Goal: Information Seeking & Learning: Learn about a topic

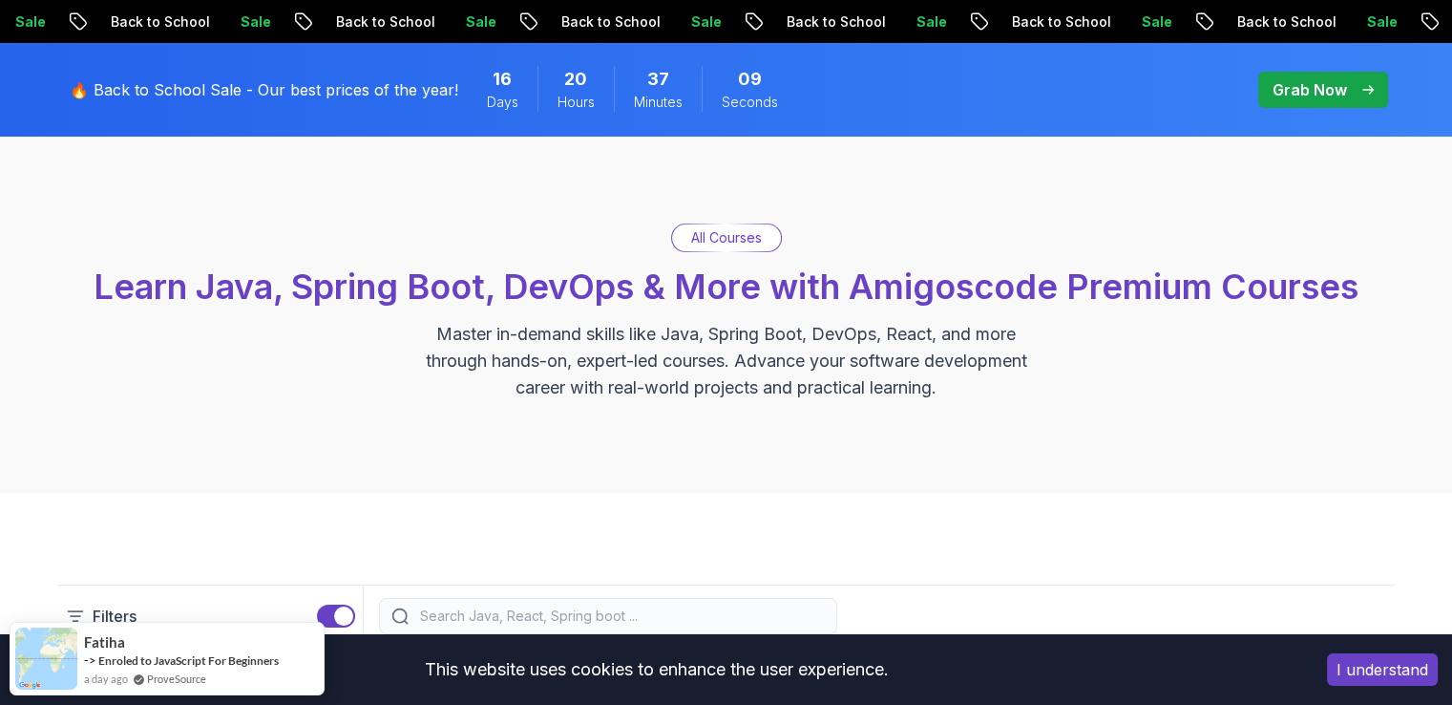
scroll to position [107, 0]
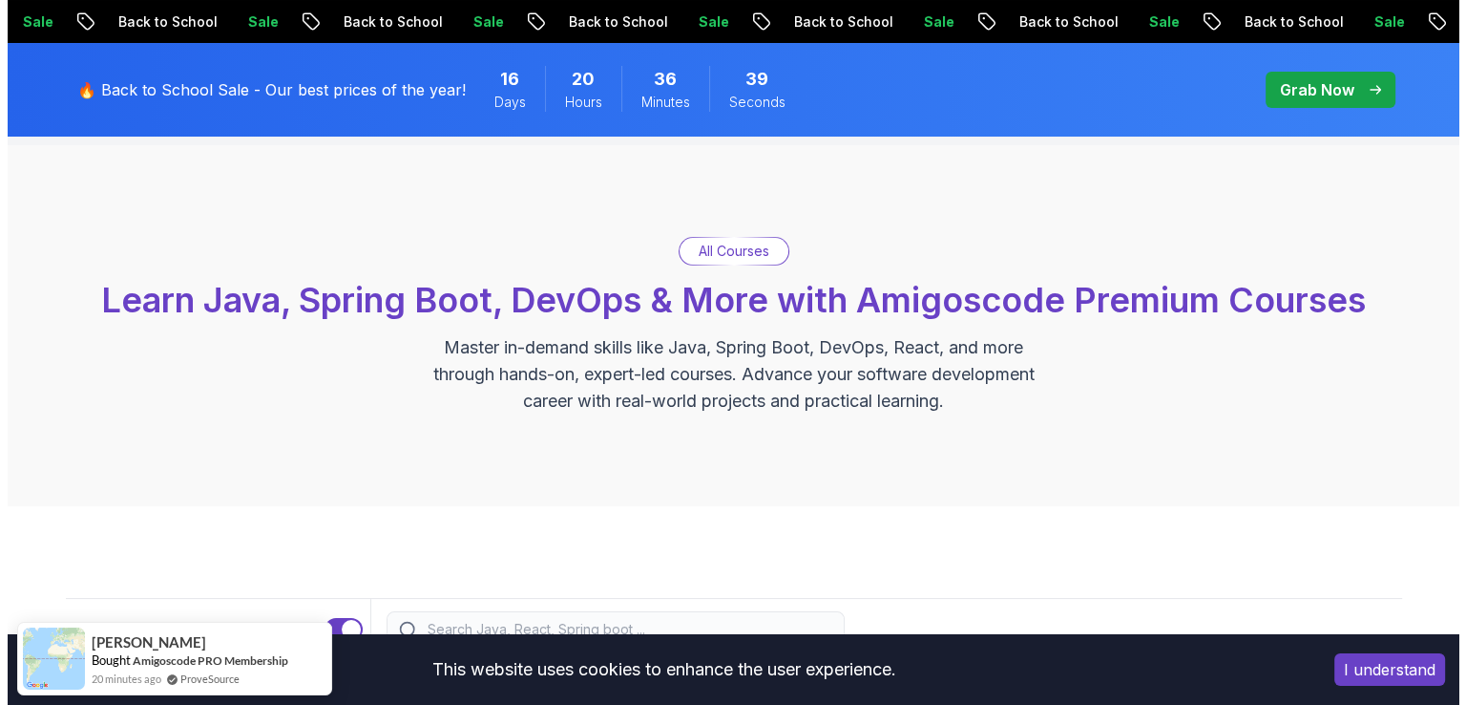
scroll to position [0, 0]
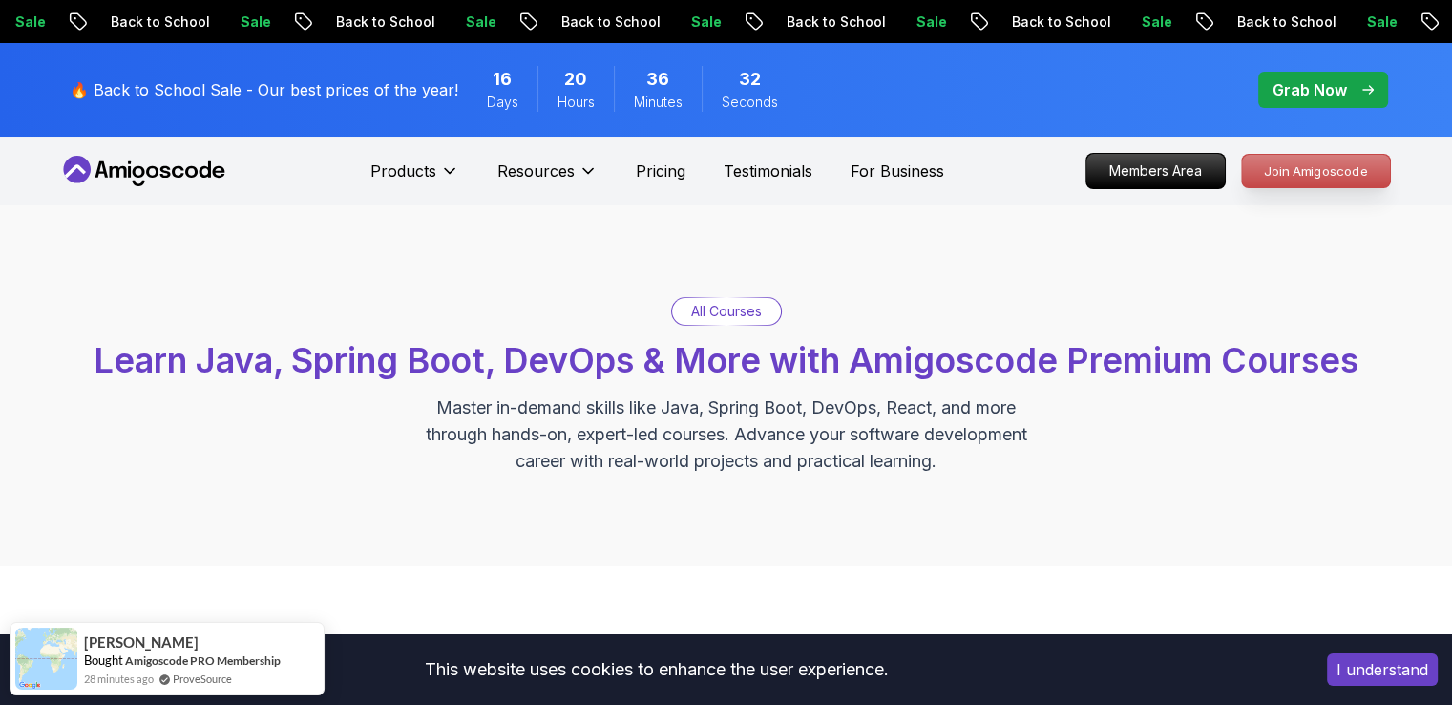
click at [1294, 171] on p "Join Amigoscode" at bounding box center [1316, 171] width 148 height 32
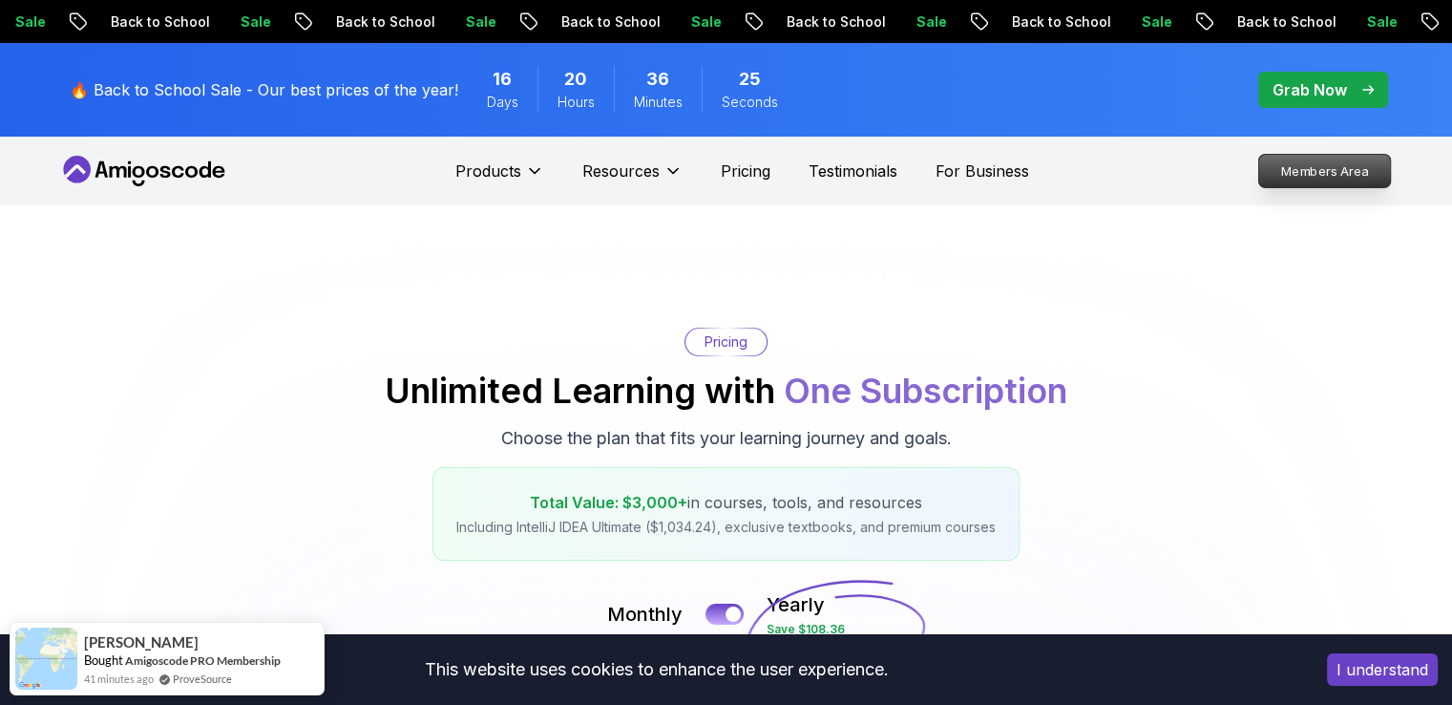
click at [1309, 181] on p "Members Area" at bounding box center [1324, 171] width 132 height 32
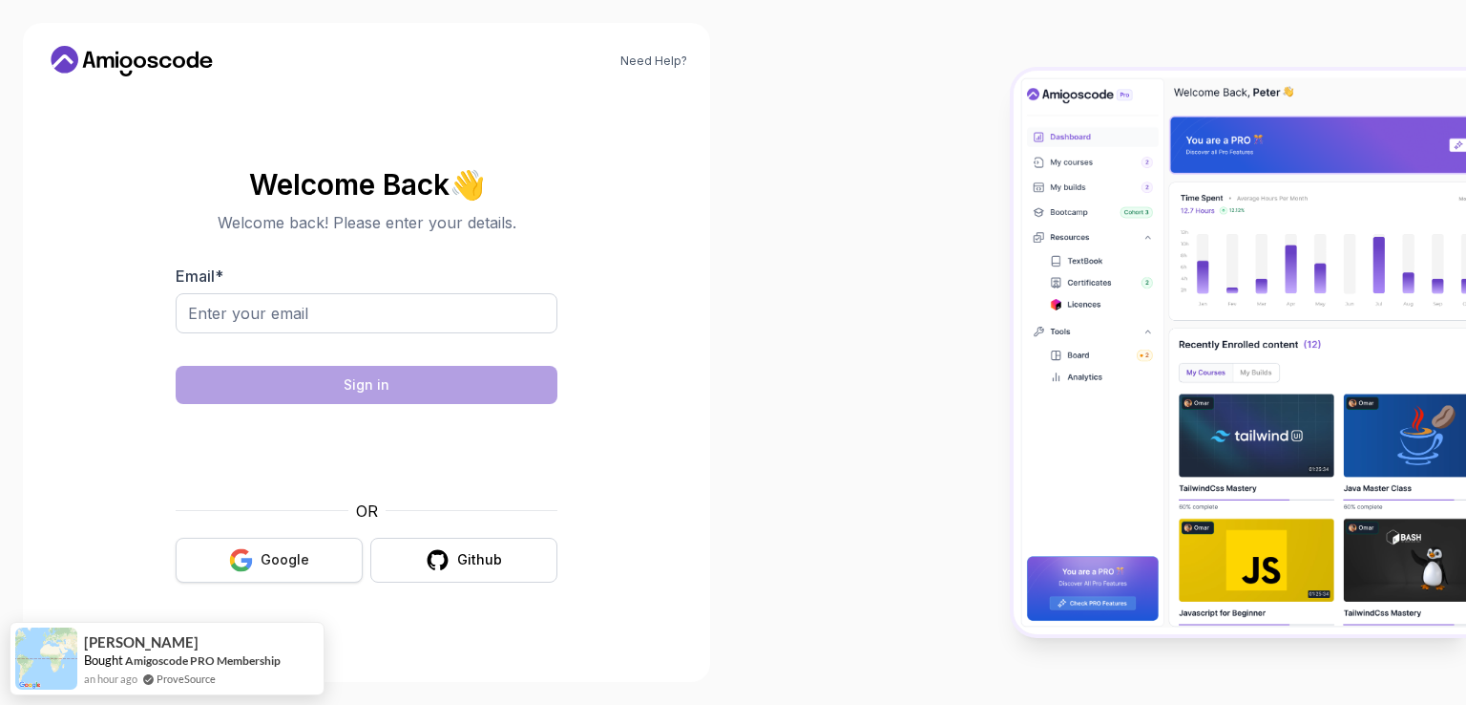
click at [312, 558] on button "Google" at bounding box center [269, 559] width 187 height 45
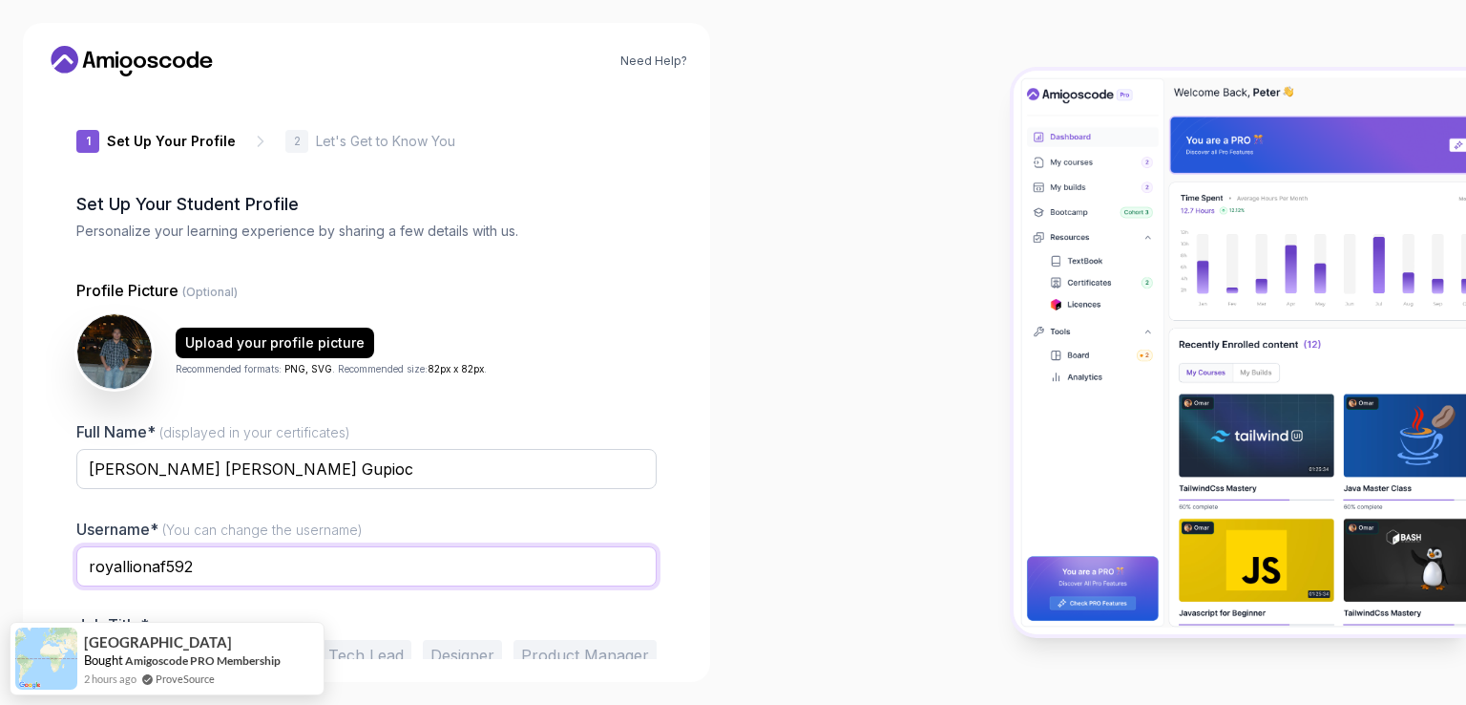
click at [277, 563] on input "royallionaf592" at bounding box center [366, 566] width 580 height 40
type input "marcelocg"
click at [686, 493] on div "1 Set Up Your Profile 1 Set Up Your Profile 2 Let's Get to Know You Set Up Your…" at bounding box center [367, 375] width 642 height 567
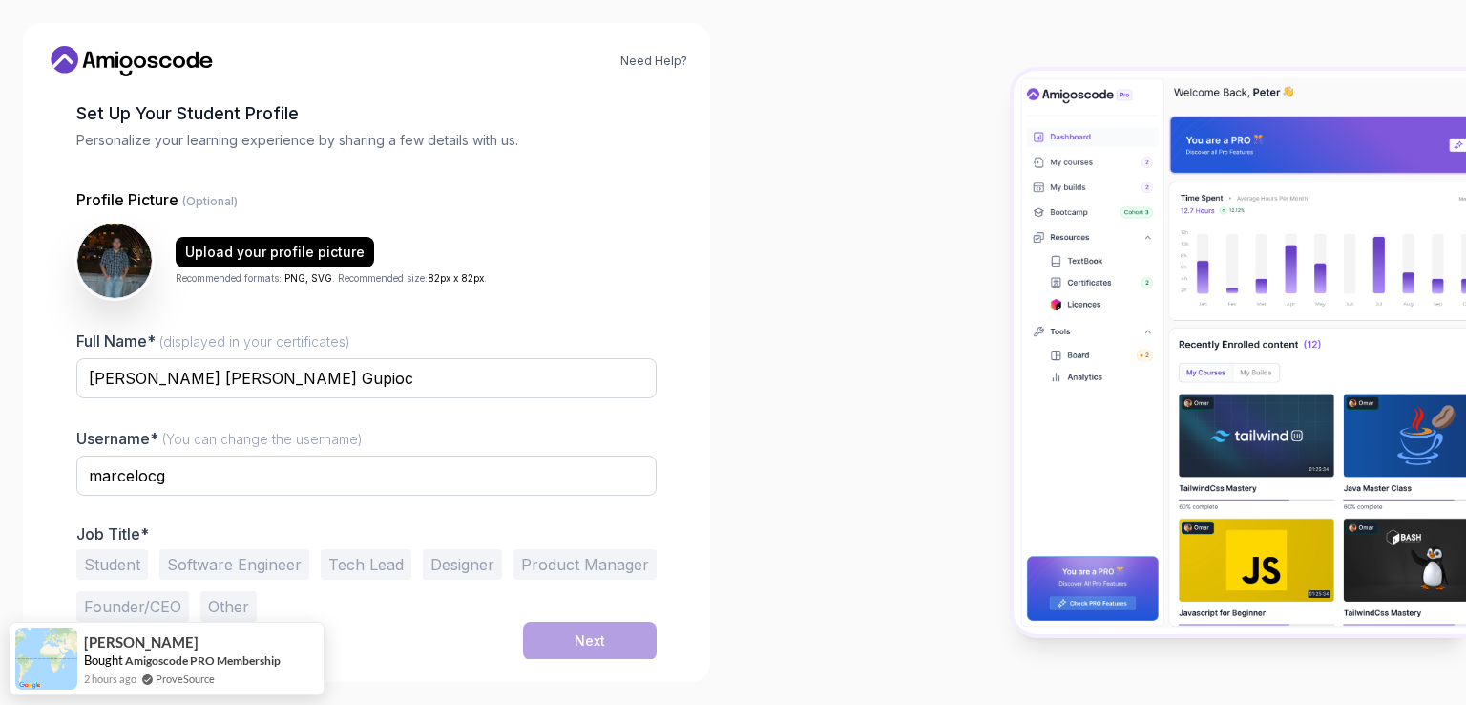
scroll to position [92, 0]
click at [208, 559] on button "Software Engineer" at bounding box center [234, 563] width 150 height 31
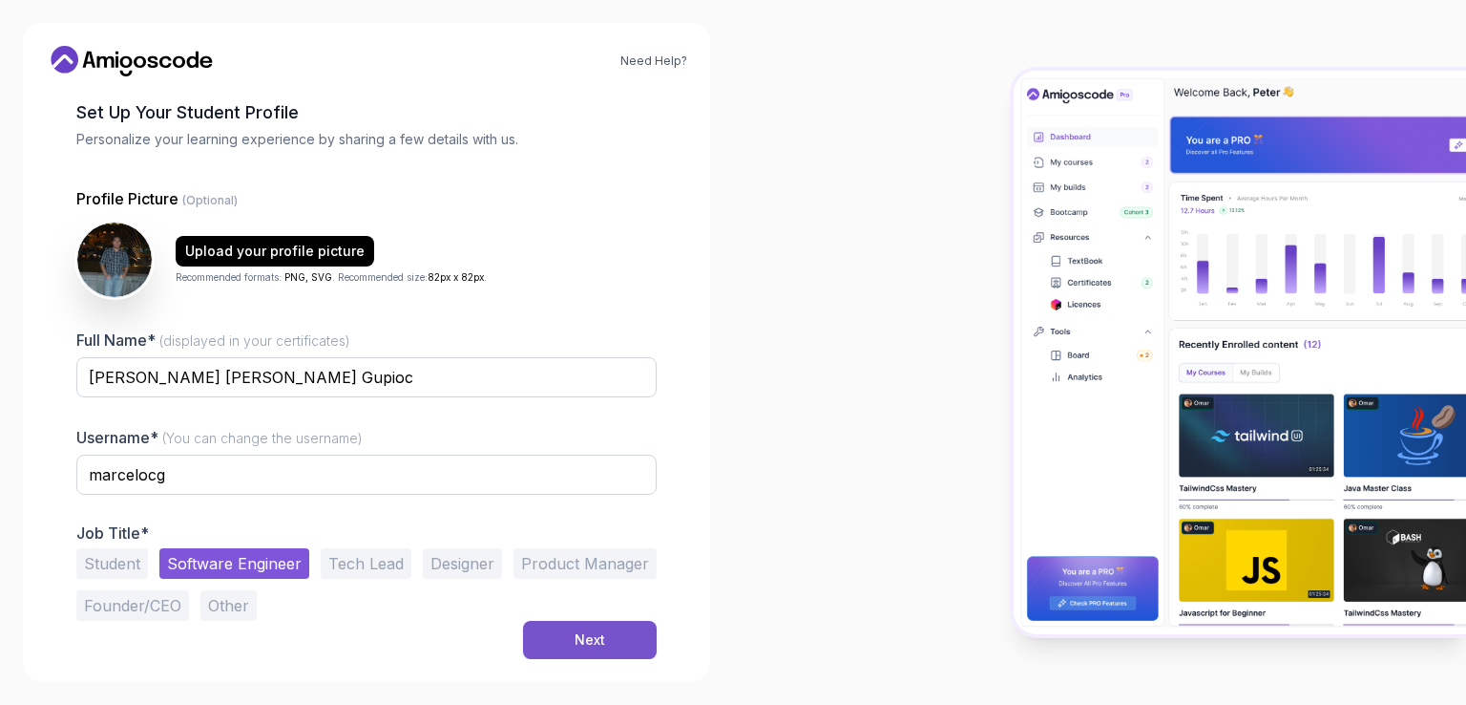
click at [600, 639] on div "Next" at bounding box center [590, 639] width 31 height 19
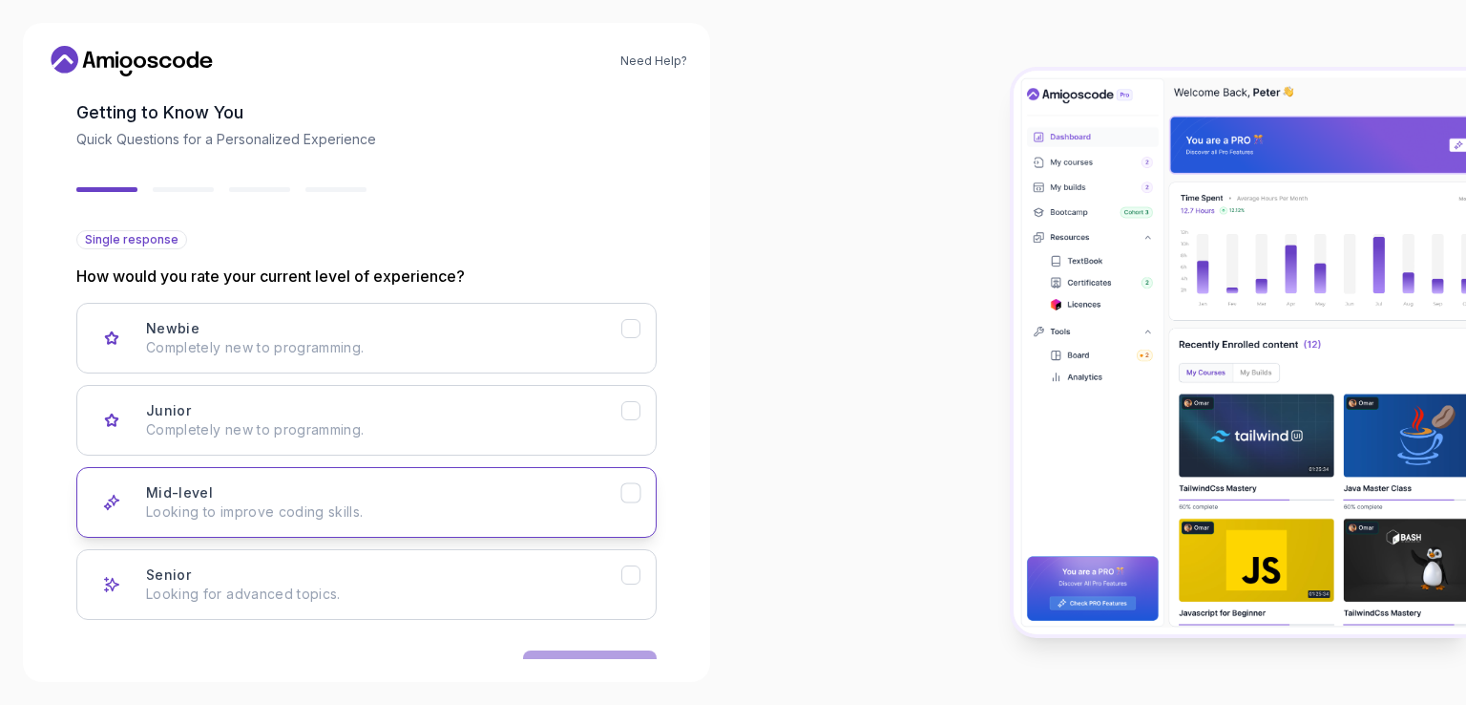
click at [555, 495] on div "Mid-level Looking to improve coding skills." at bounding box center [383, 502] width 475 height 38
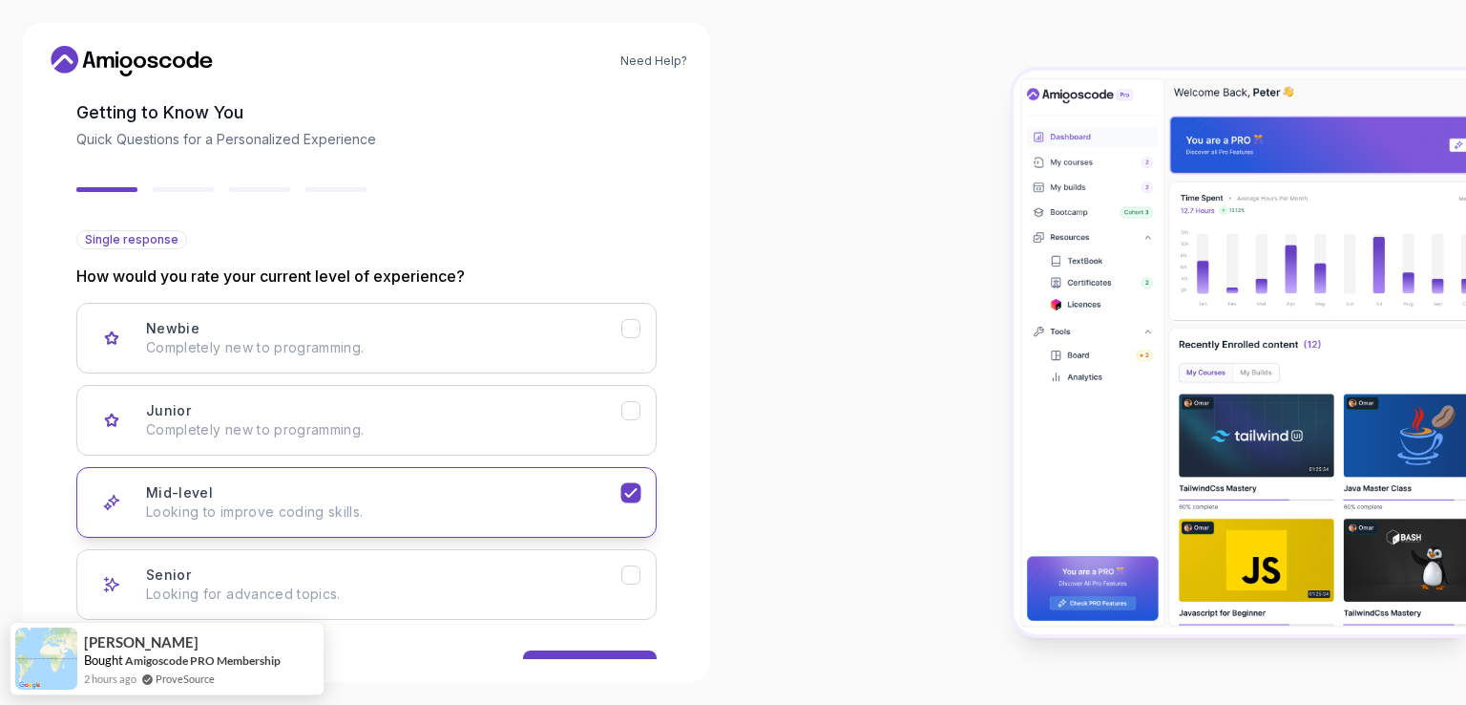
click at [630, 491] on icon "Mid-level" at bounding box center [631, 493] width 18 height 18
click at [635, 486] on icon "Mid-level" at bounding box center [631, 493] width 18 height 18
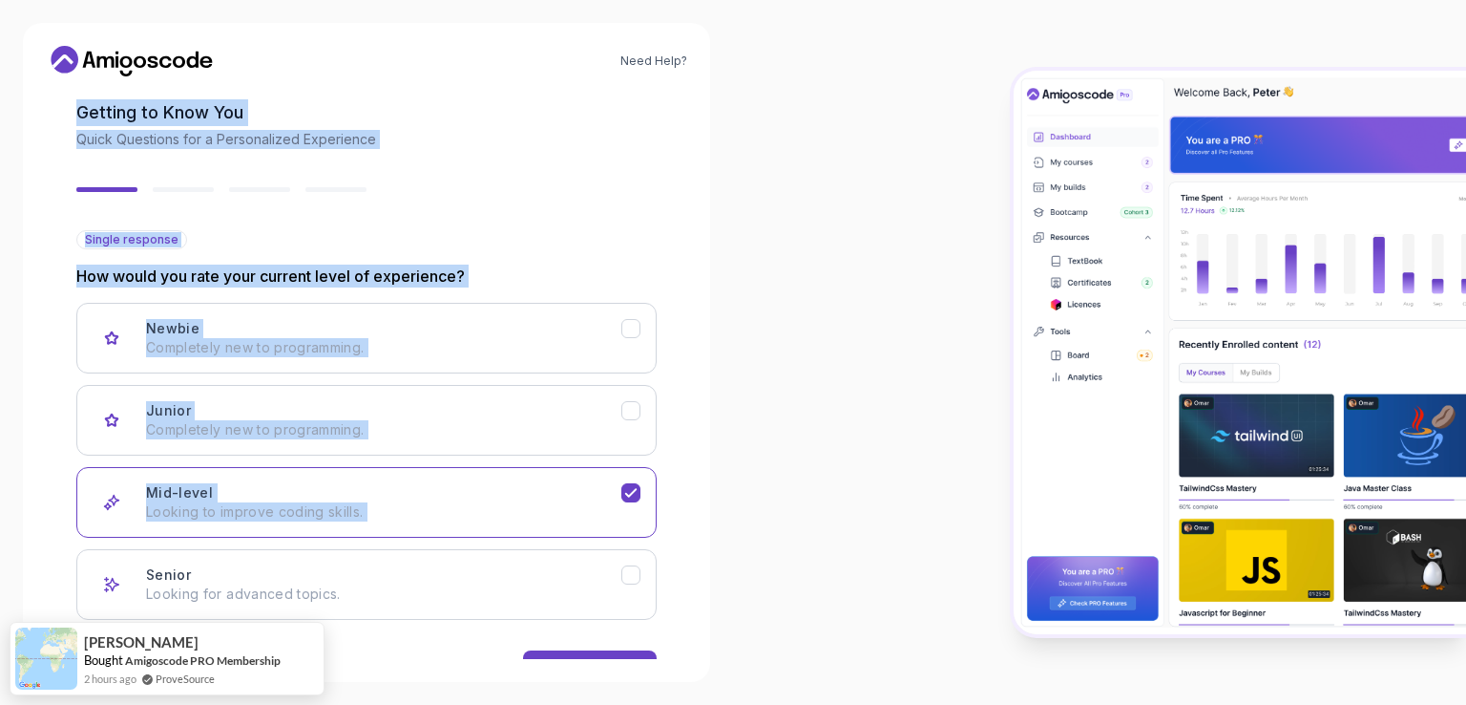
drag, startPoint x: 688, startPoint y: 492, endPoint x: 729, endPoint y: -83, distance: 576.2
click at [729, 0] on html "Need Help? 2 Let's Get to Know You 1 Set Up Your Profile 2 Let's Get to Know Yo…" at bounding box center [733, 352] width 1466 height 705
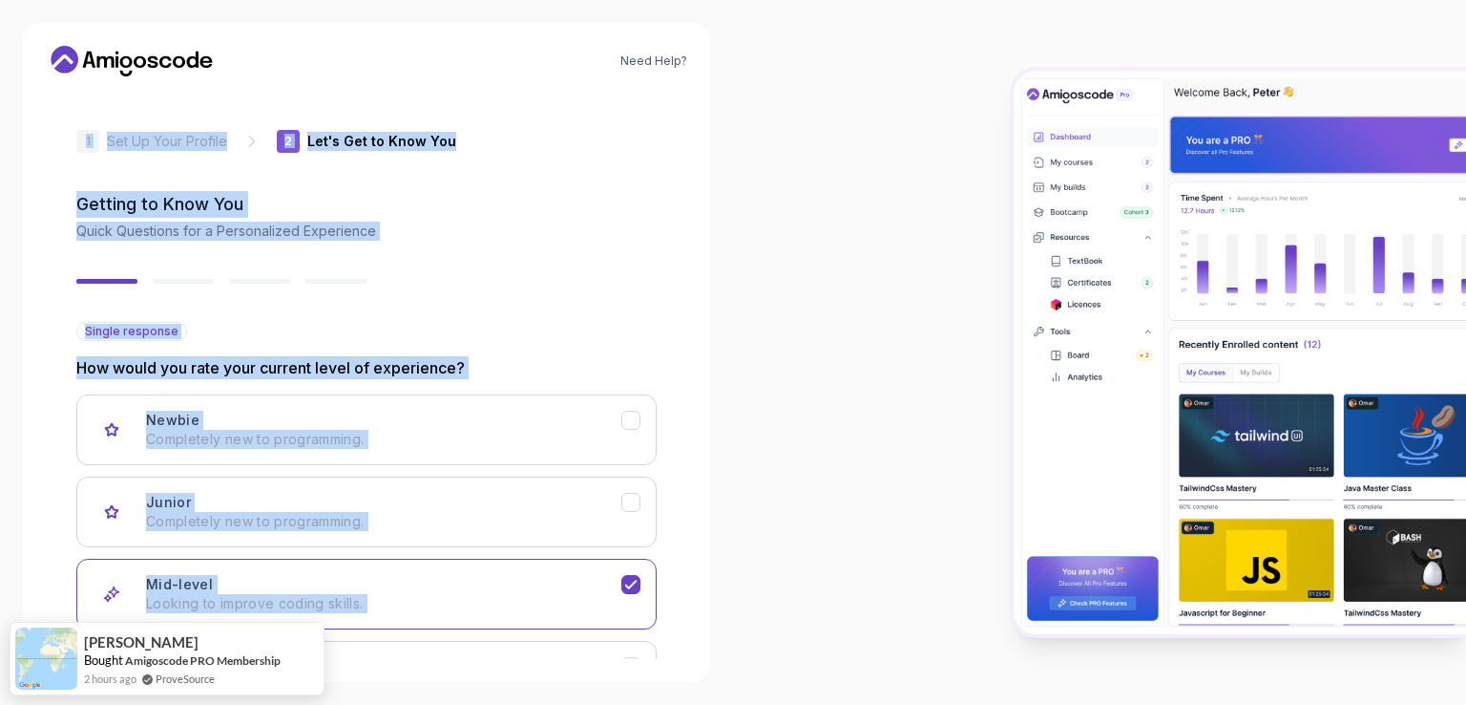
click at [642, 326] on div "Single response How would you rate your current level of experience? Newbie Com…" at bounding box center [366, 517] width 580 height 390
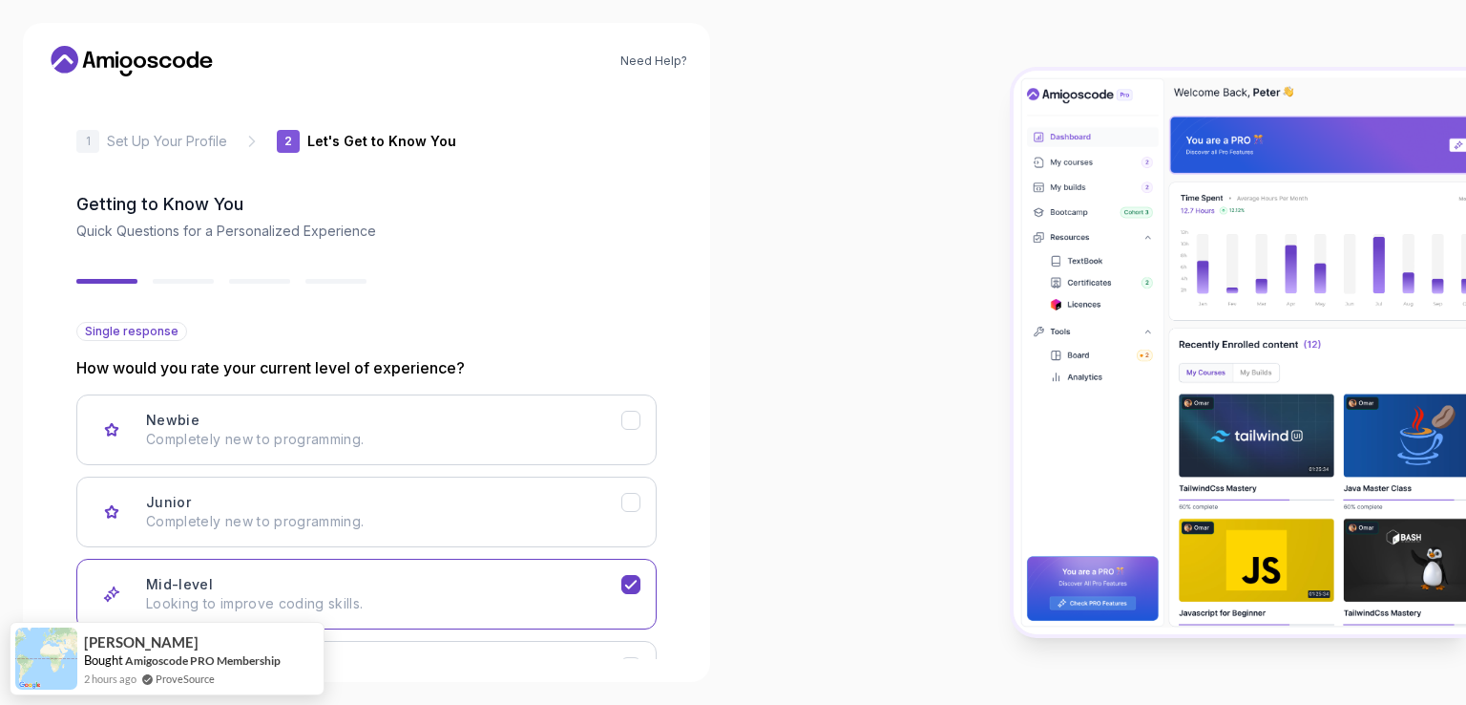
scroll to position [150, 0]
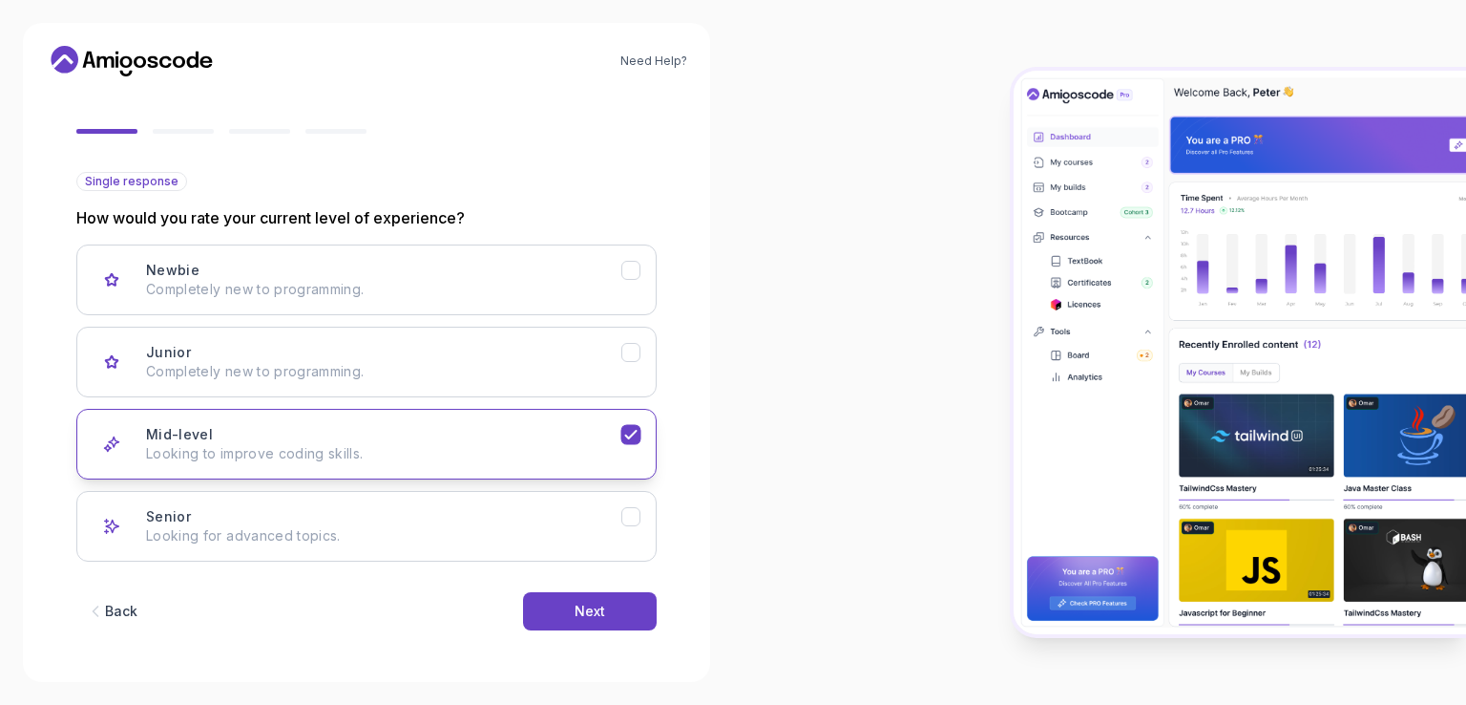
click at [633, 433] on icon "Mid-level" at bounding box center [631, 435] width 18 height 18
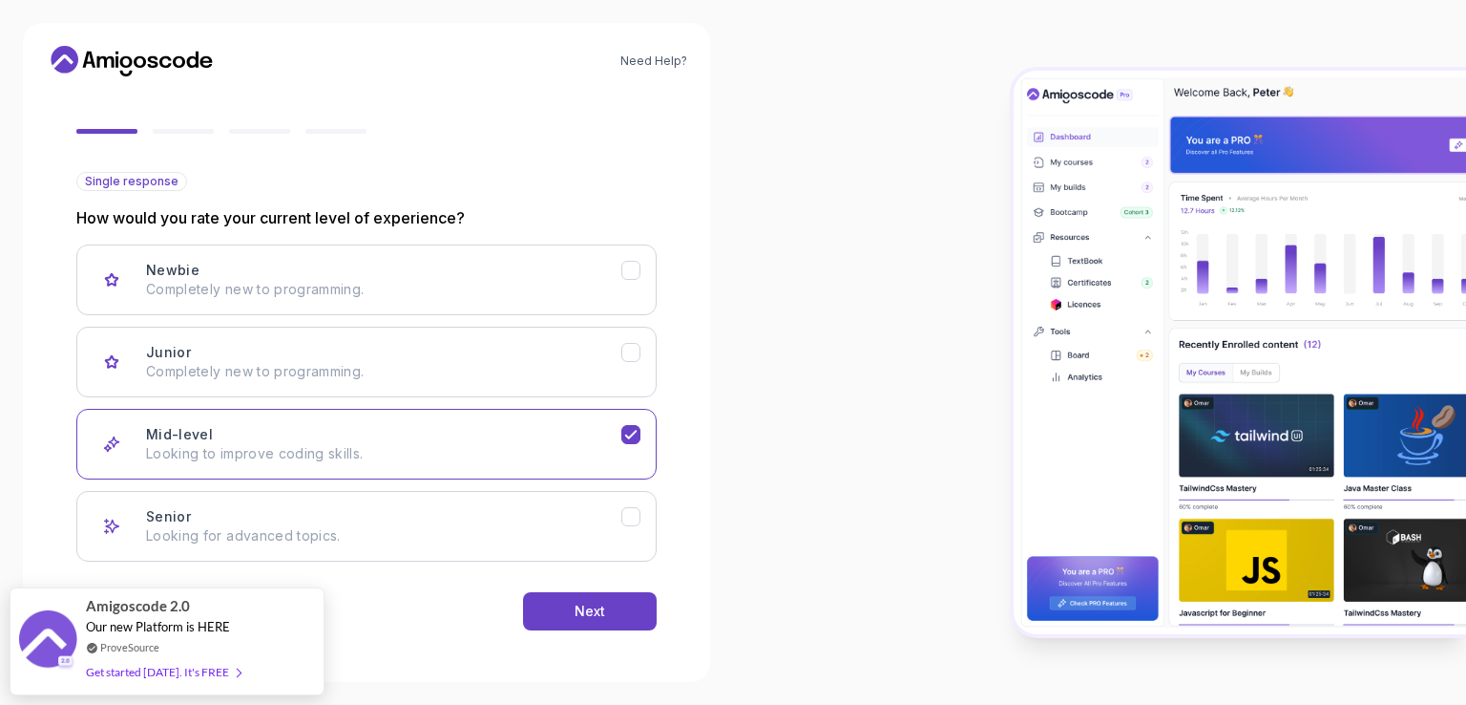
click at [112, 609] on span "Amigoscode 2.0" at bounding box center [138, 606] width 104 height 22
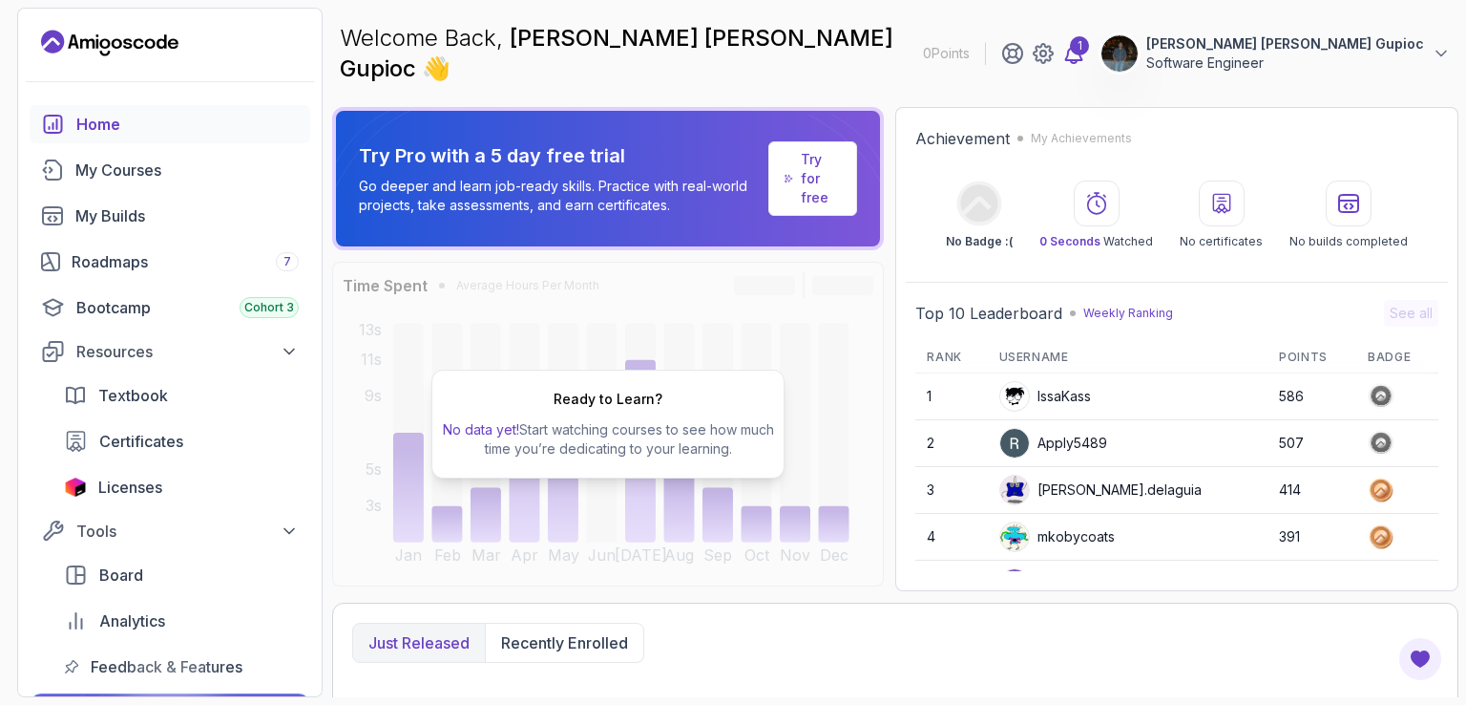
click at [1089, 43] on div "1" at bounding box center [1079, 45] width 19 height 19
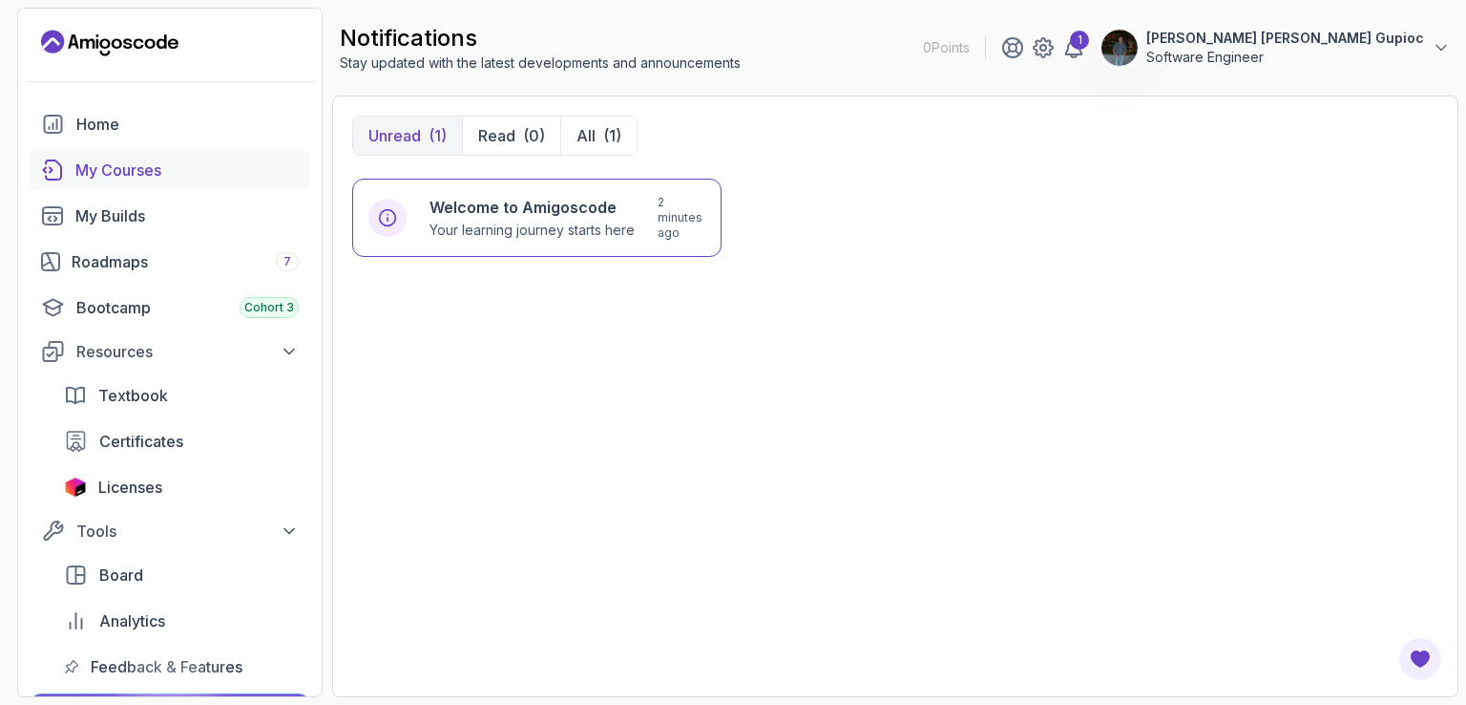
click at [134, 172] on div "My Courses" at bounding box center [186, 169] width 223 height 23
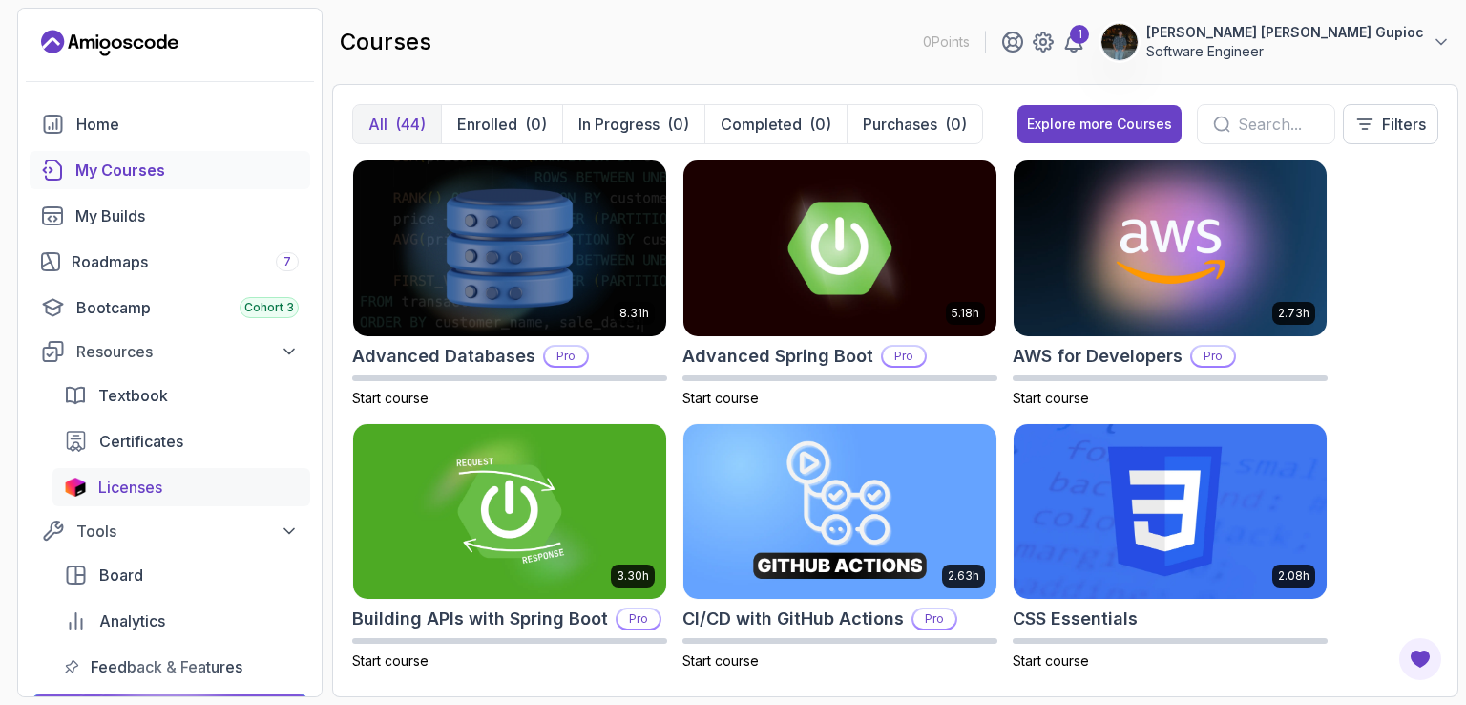
click at [169, 491] on div "Licenses" at bounding box center [198, 486] width 200 height 23
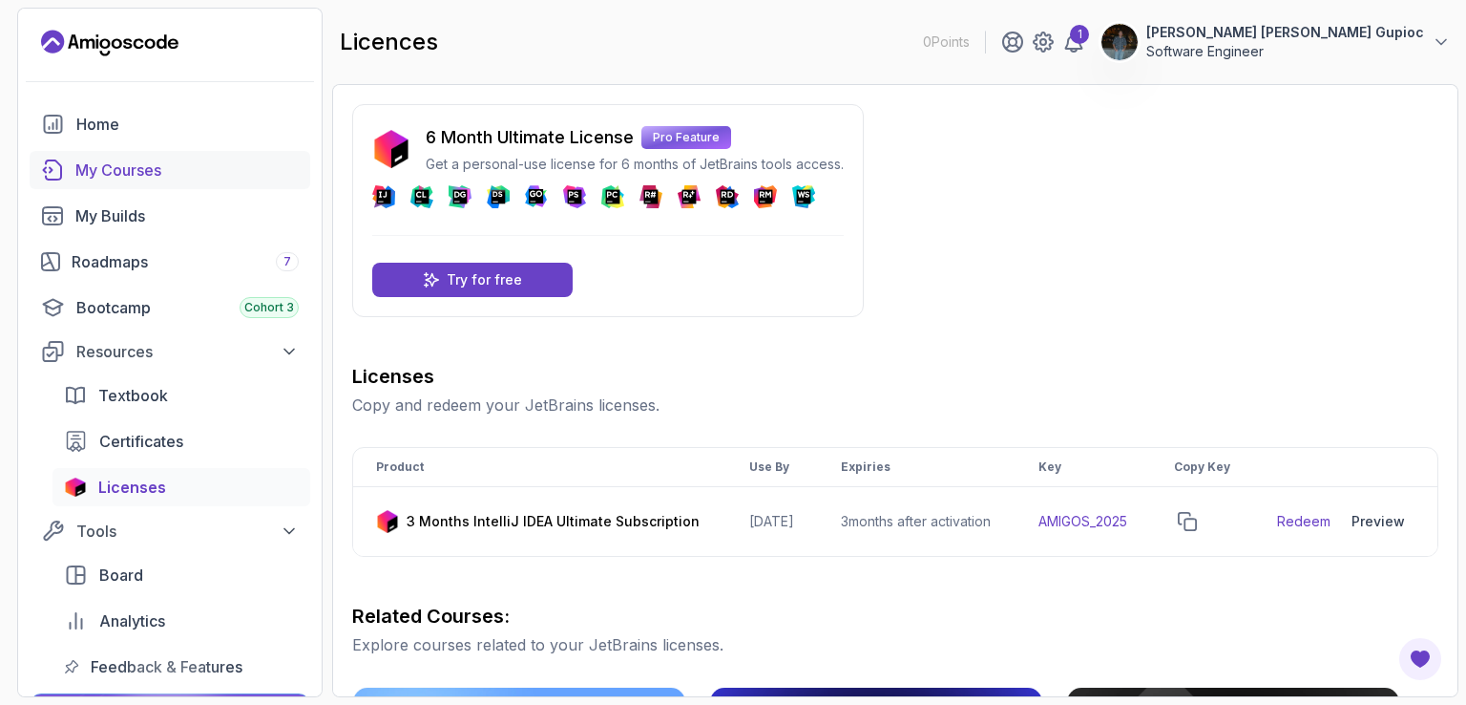
click at [153, 171] on div "My Courses" at bounding box center [186, 169] width 223 height 23
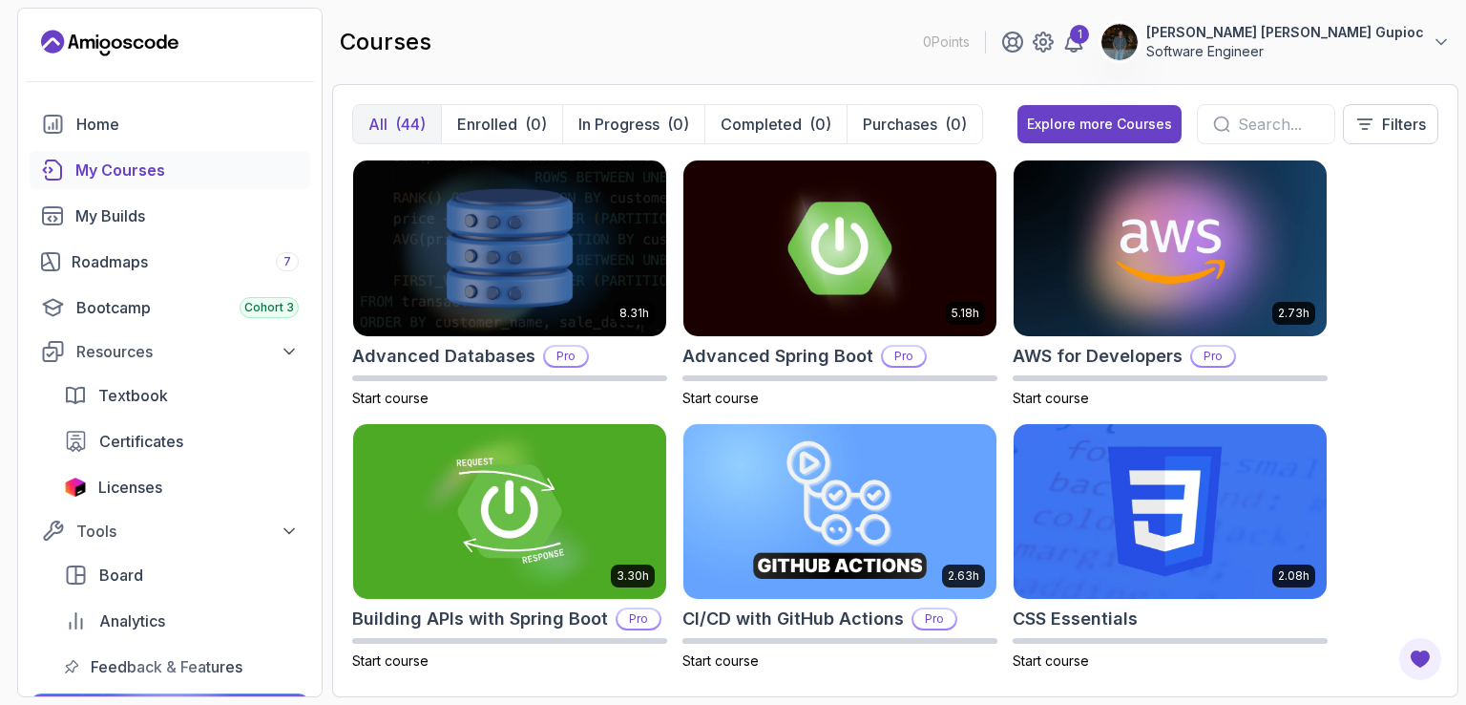
click at [1398, 384] on div "8.31h Advanced Databases Pro Start course 5.18h Advanced Spring Boot Pro Start …" at bounding box center [895, 417] width 1086 height 517
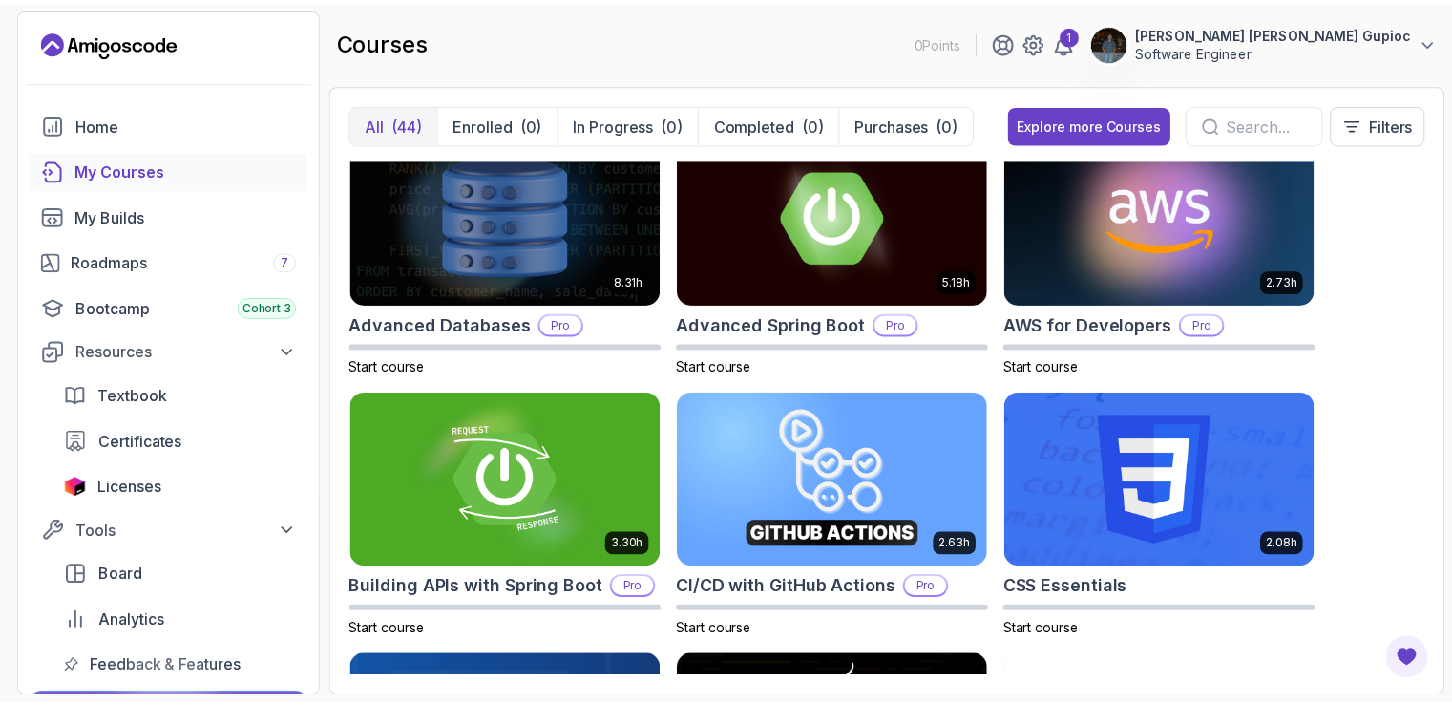
scroll to position [15, 0]
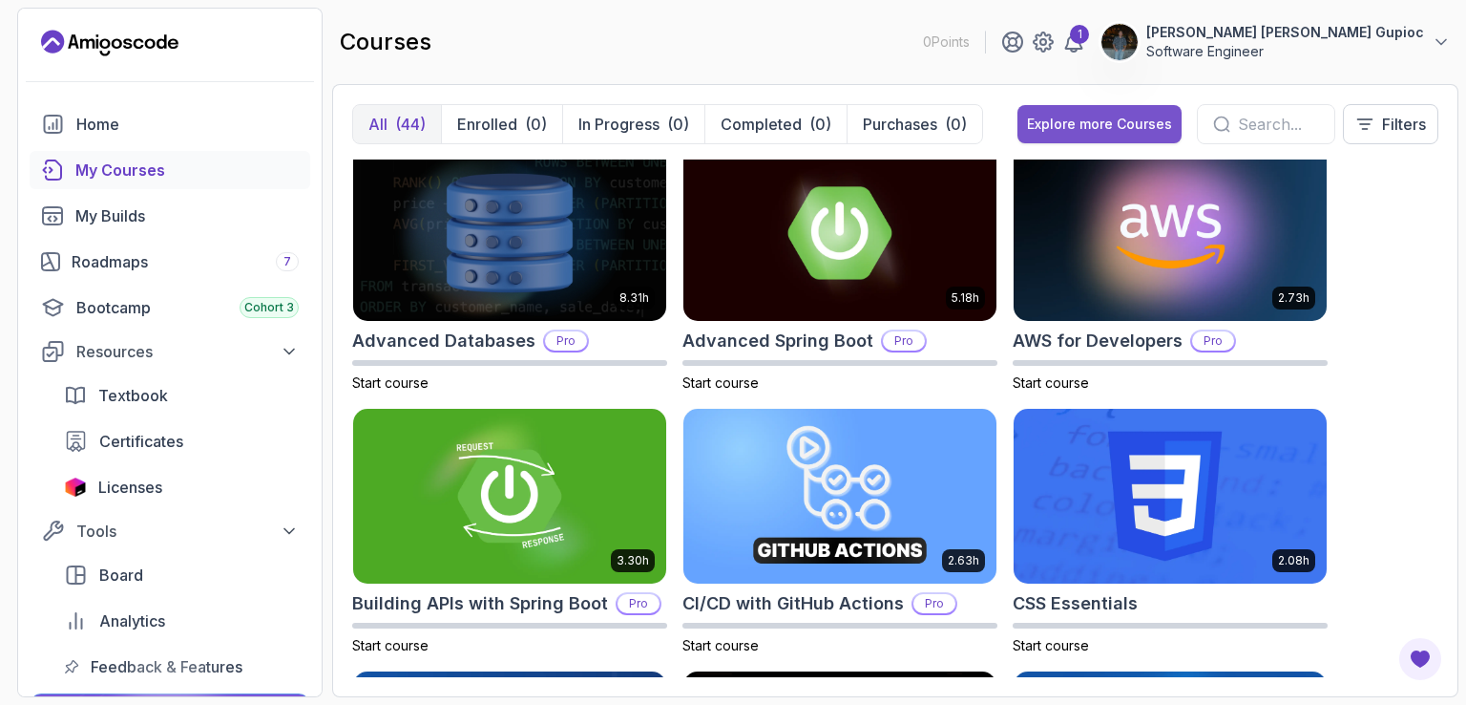
click at [1096, 130] on div "Explore more Courses" at bounding box center [1099, 124] width 145 height 19
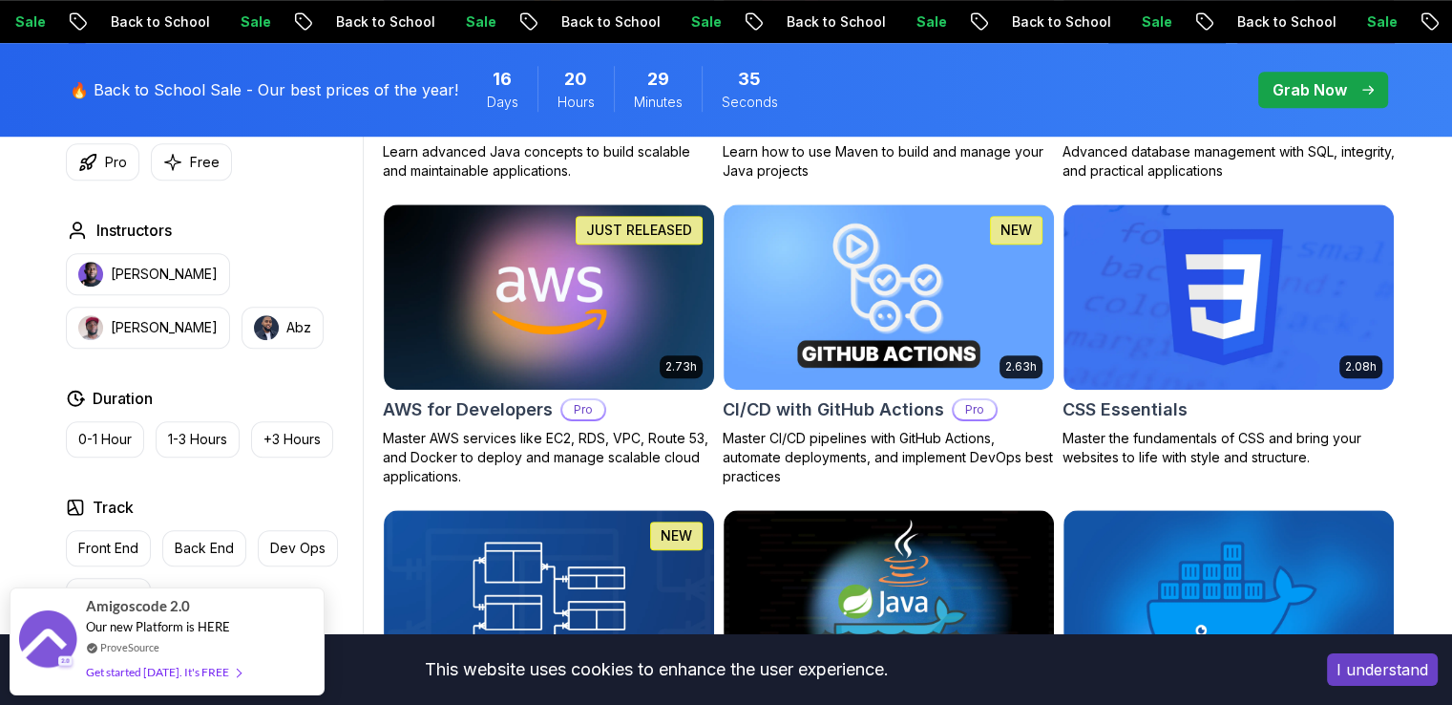
scroll to position [1413, 0]
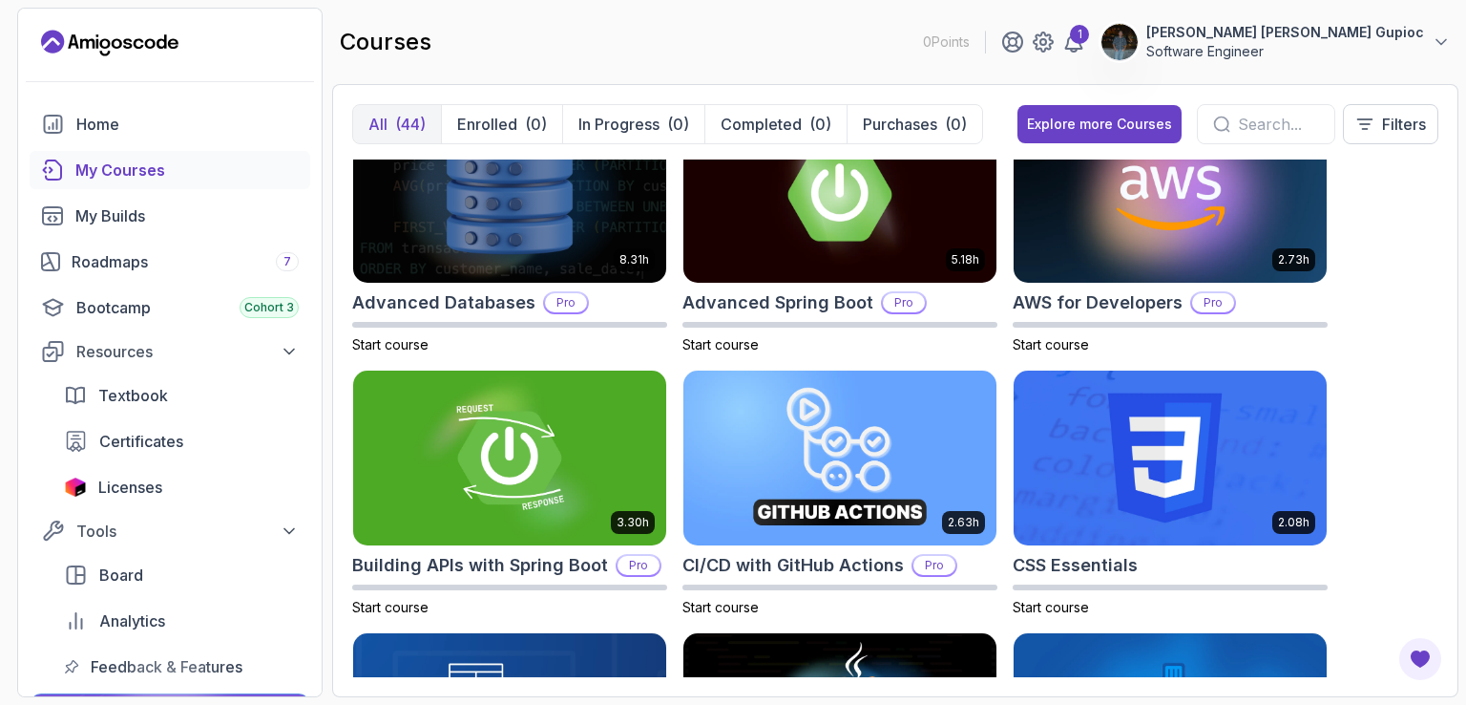
scroll to position [74, 0]
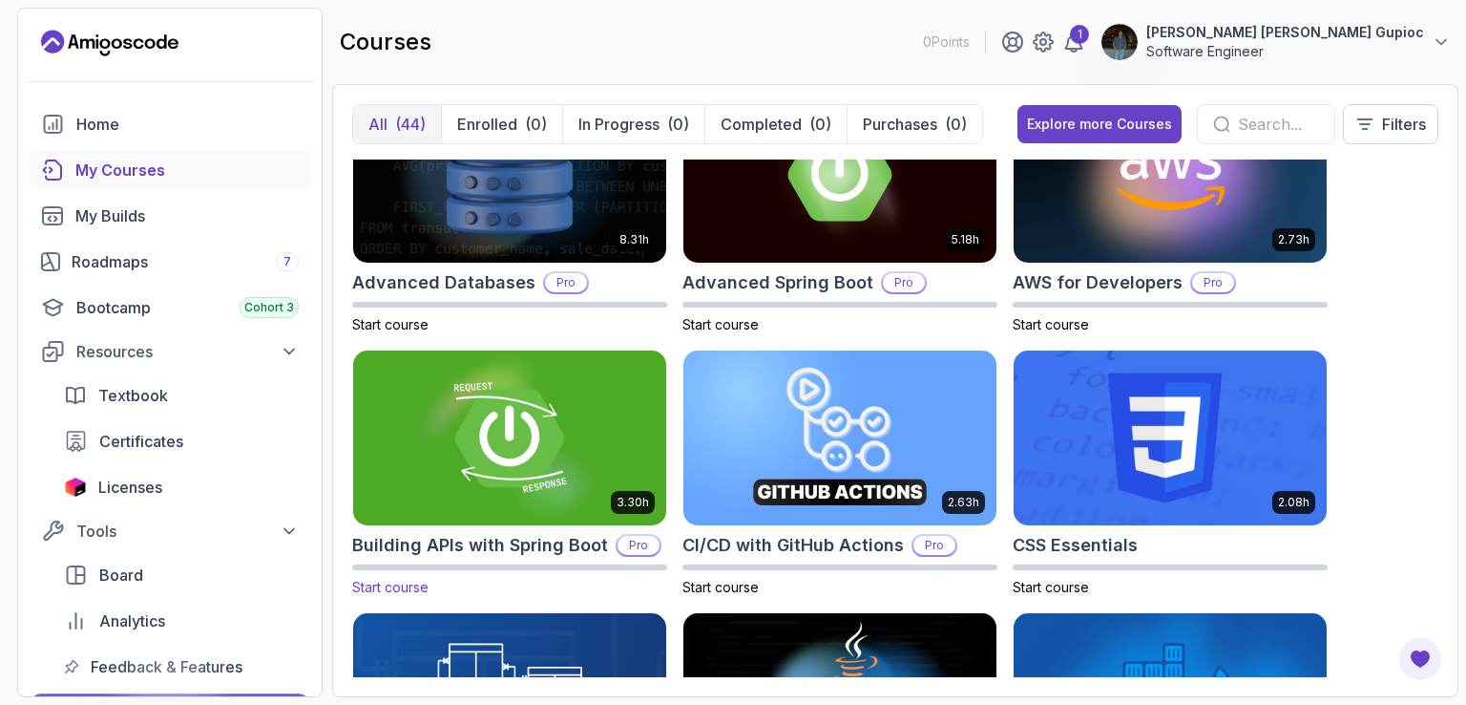
click at [571, 431] on img at bounding box center [510, 438] width 328 height 184
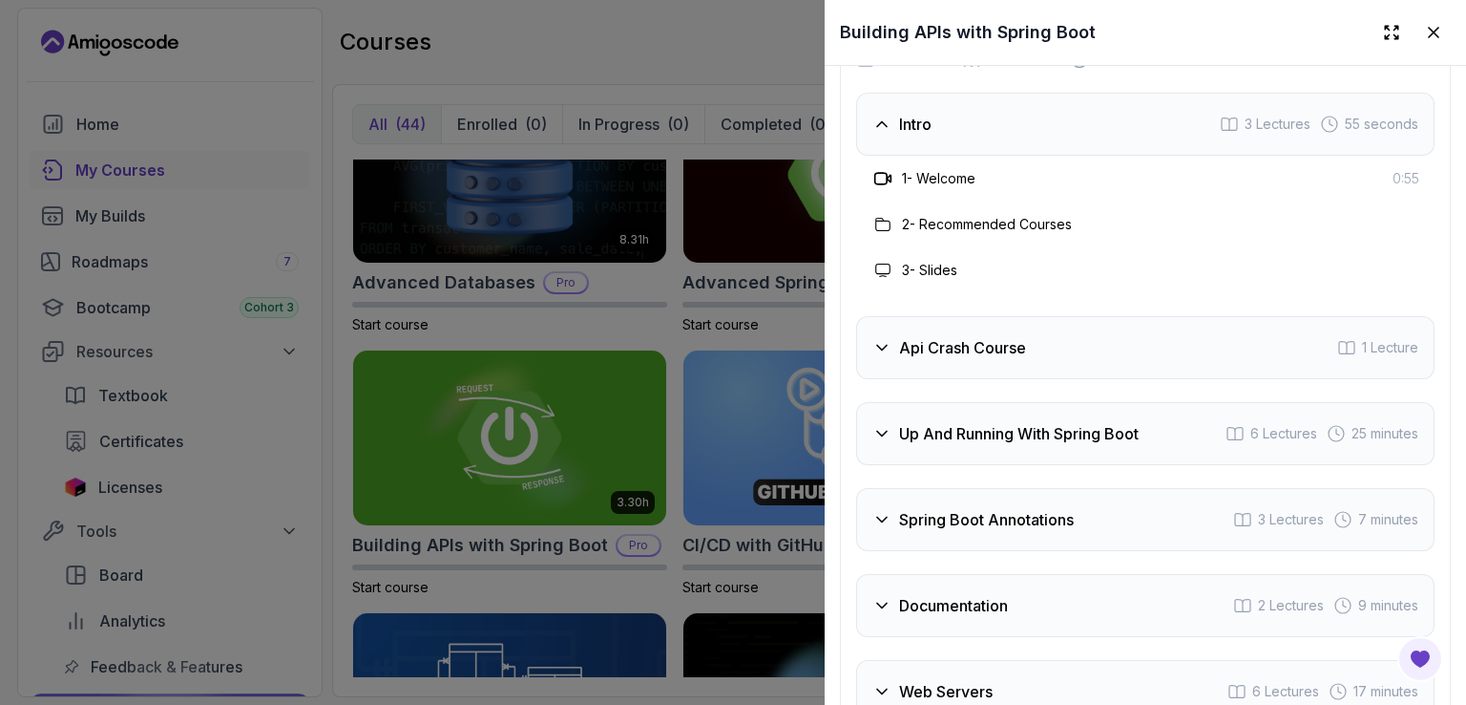
scroll to position [3719, 0]
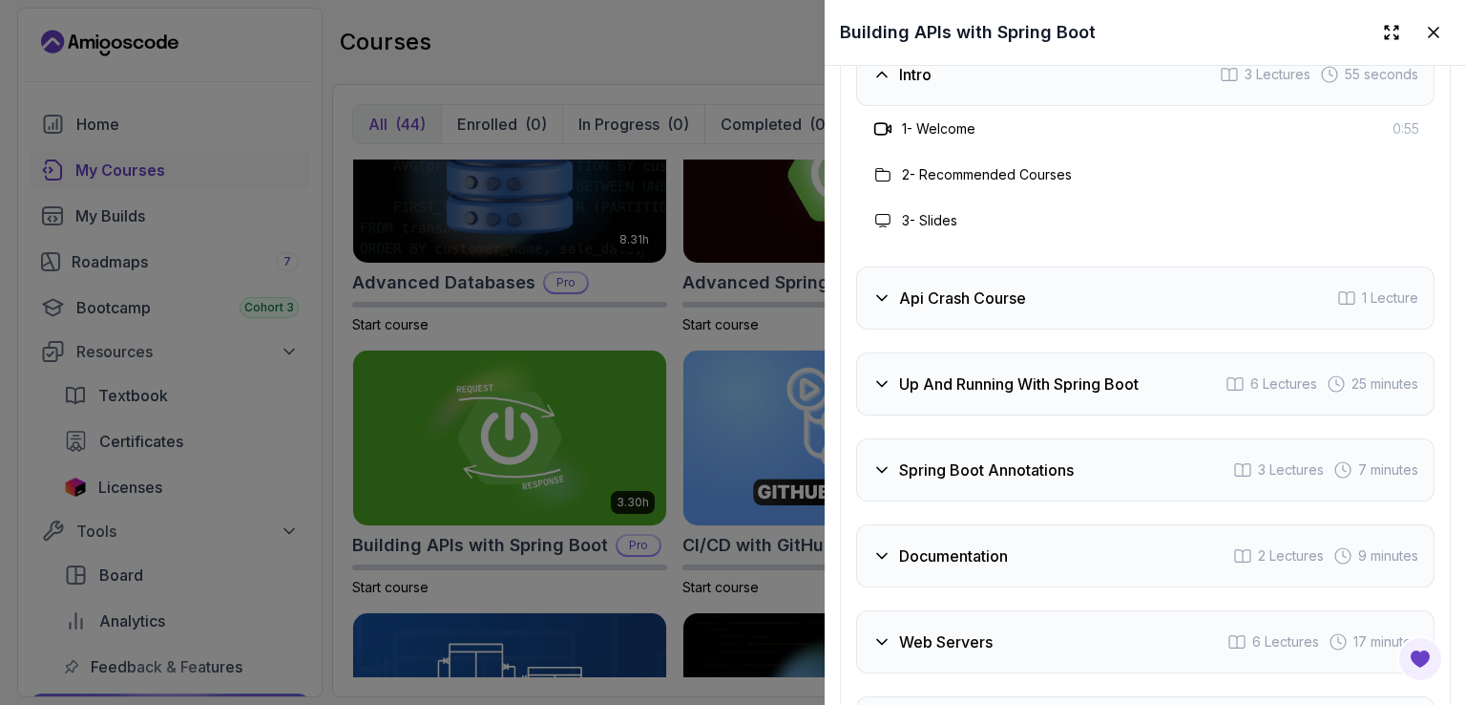
click at [896, 309] on div "Api Crash Course" at bounding box center [950, 297] width 154 height 23
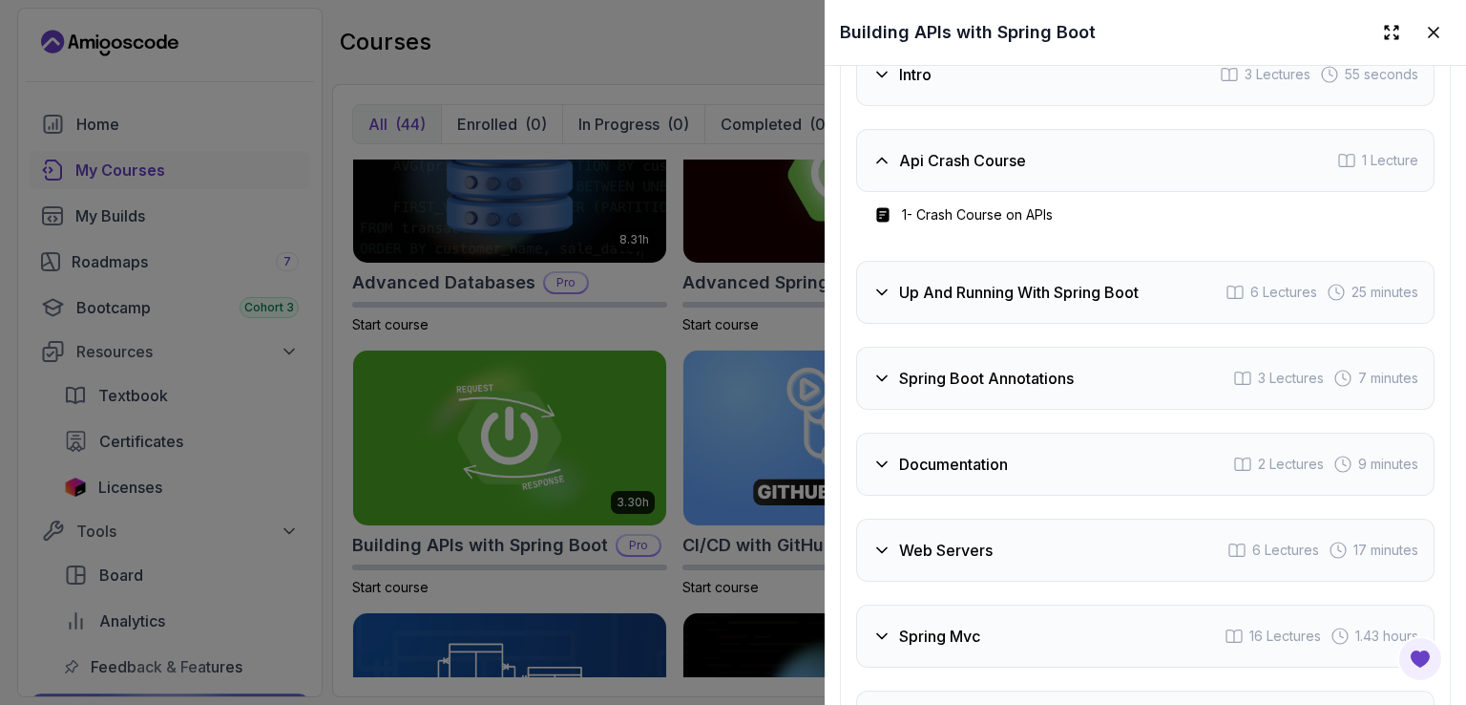
click at [1000, 304] on h3 "Up And Running With Spring Boot" at bounding box center [1019, 292] width 240 height 23
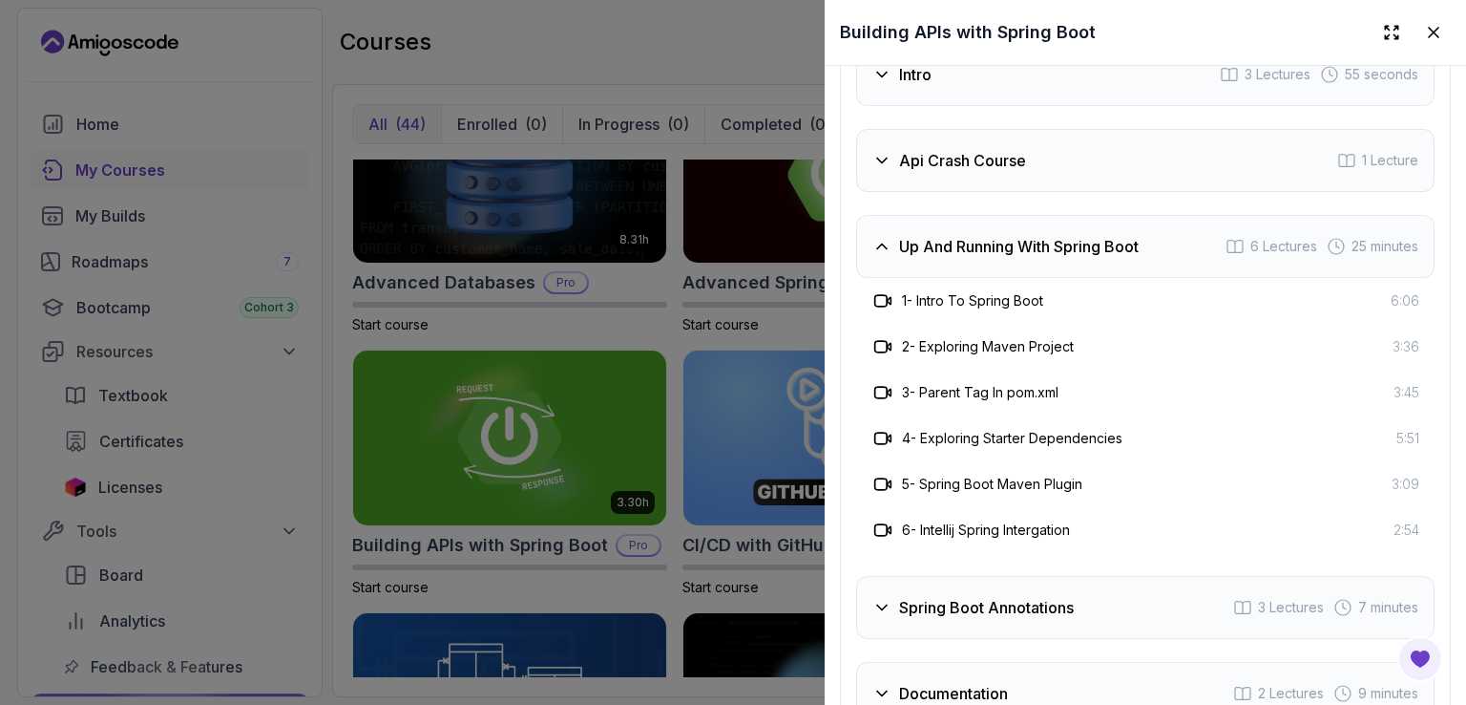
click at [684, 329] on div at bounding box center [733, 352] width 1466 height 705
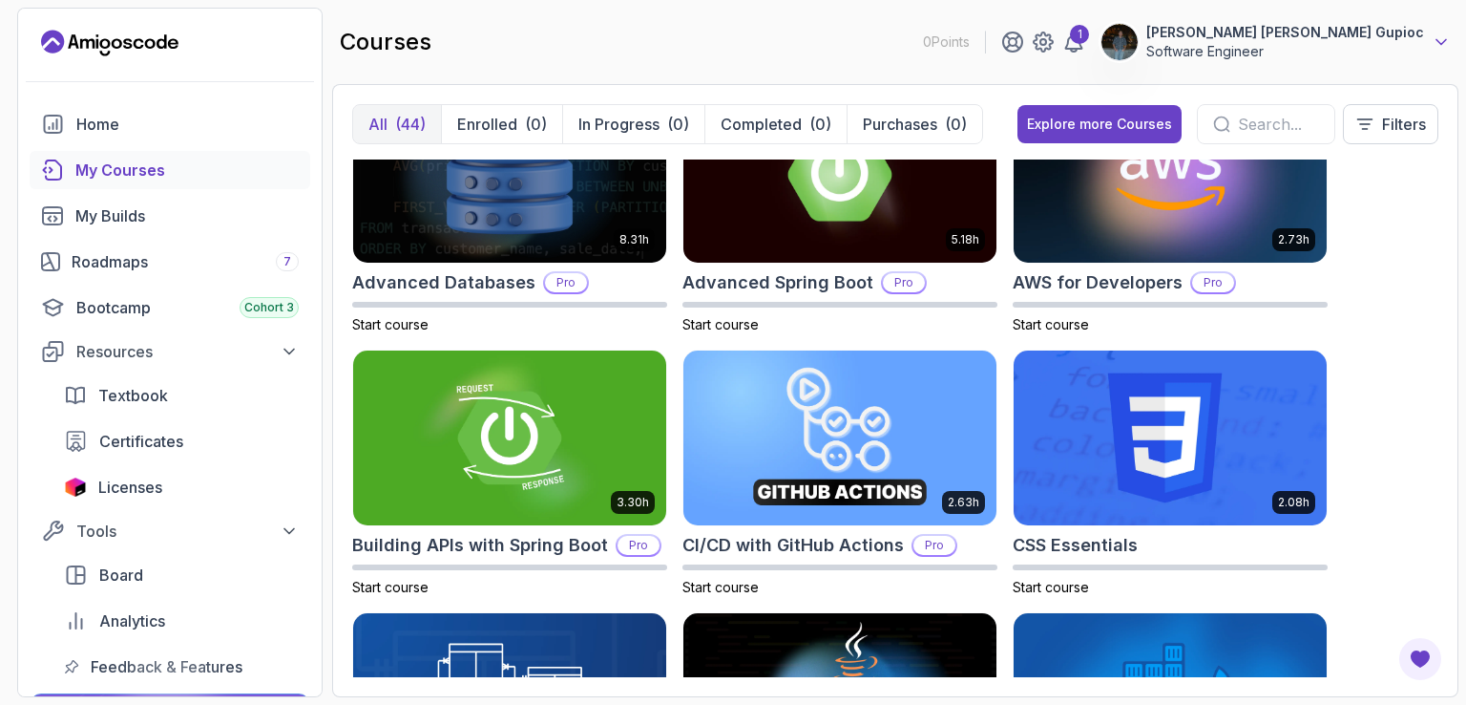
click at [1436, 43] on icon at bounding box center [1441, 41] width 19 height 19
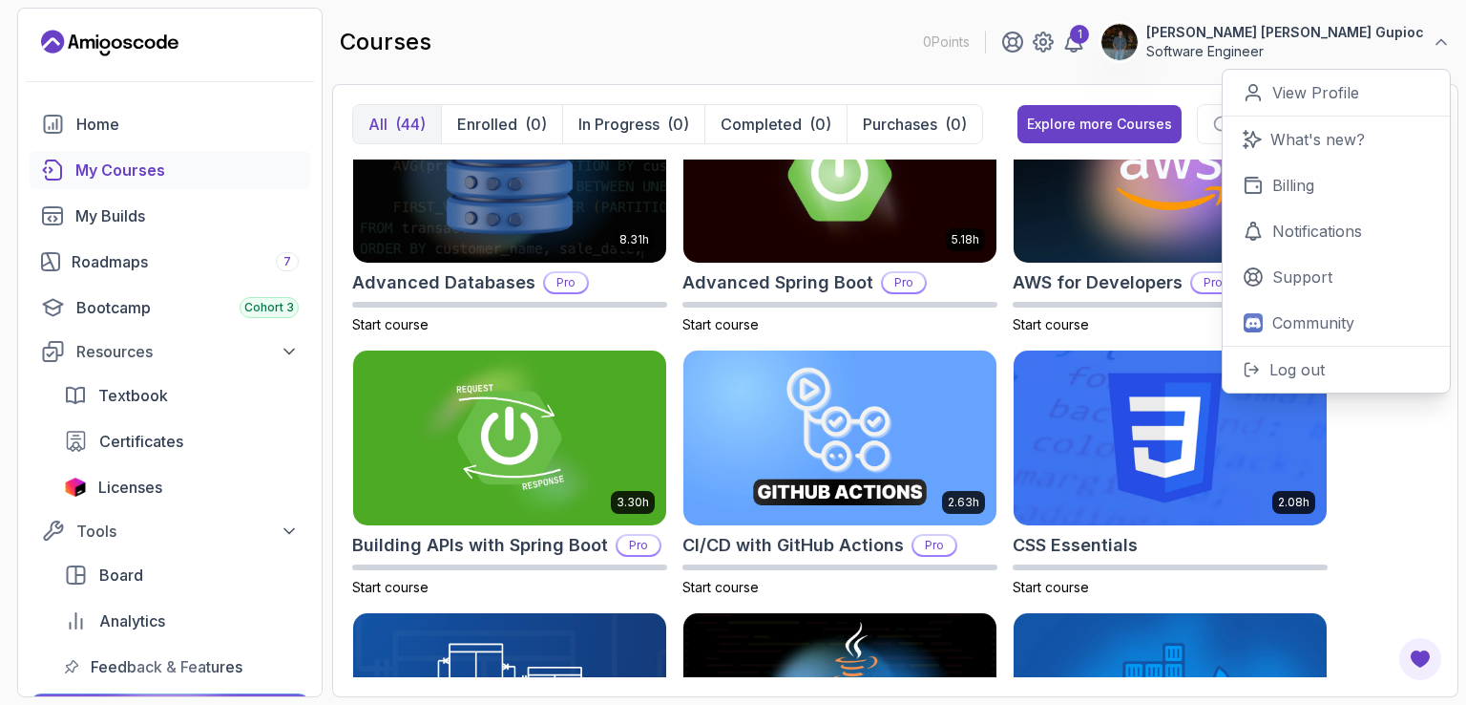
click at [1380, 452] on div "8.31h Advanced Databases Pro Start course 5.18h Advanced Spring Boot Pro Start …" at bounding box center [895, 417] width 1086 height 517
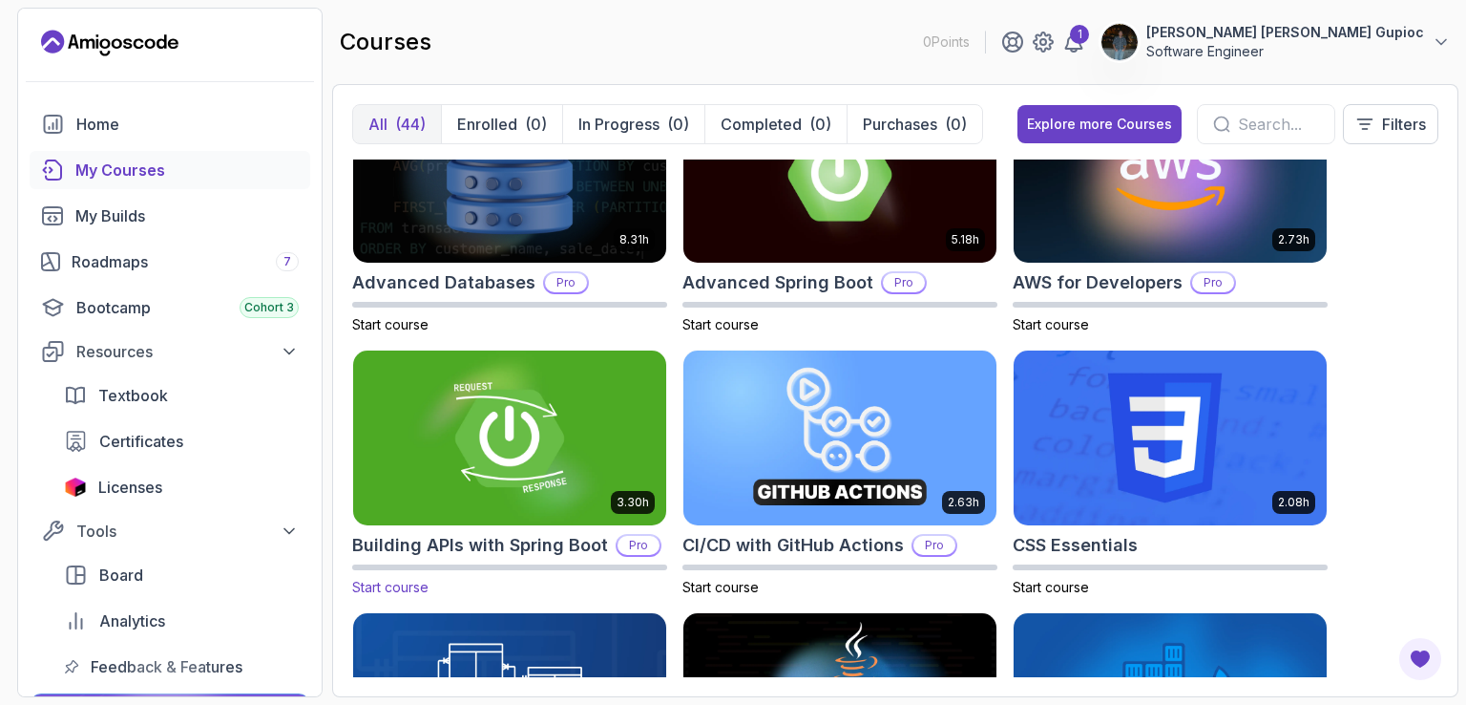
click at [554, 432] on img at bounding box center [510, 438] width 328 height 184
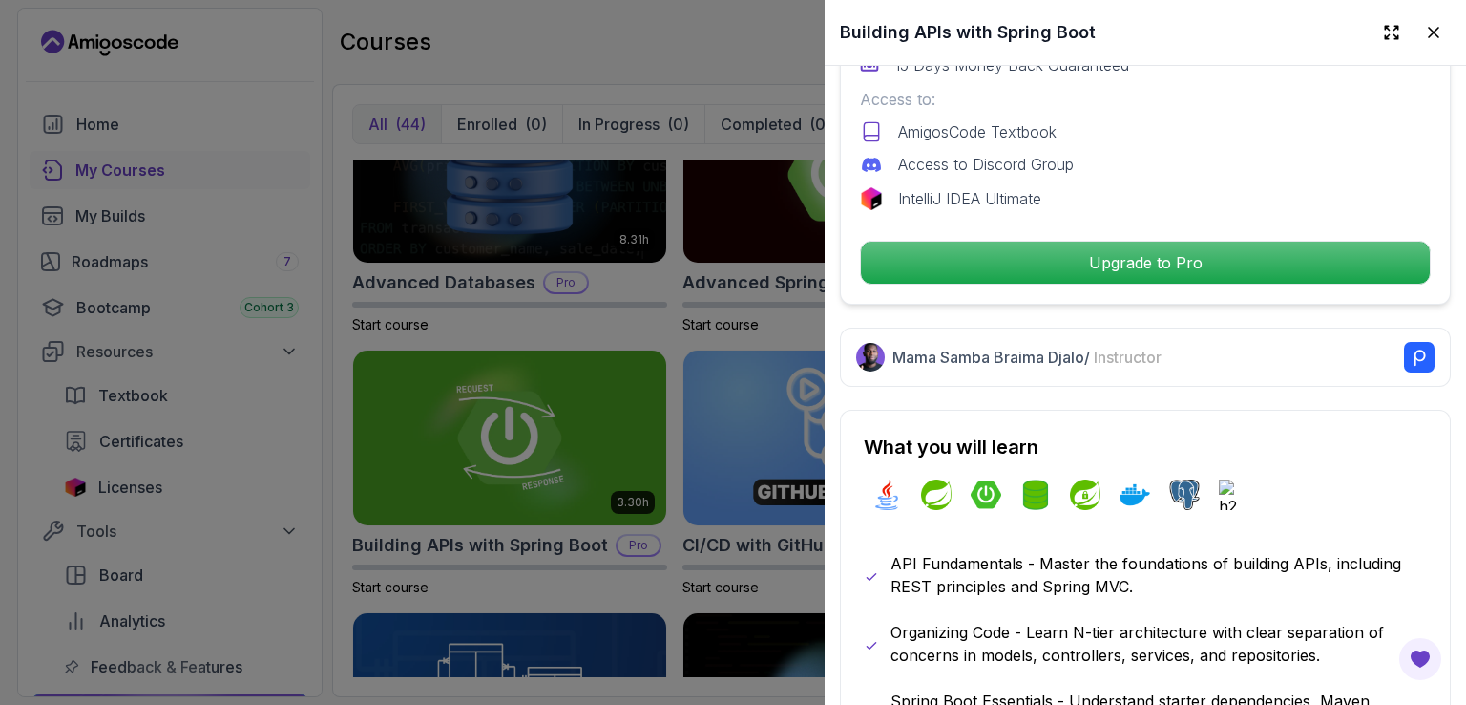
scroll to position [701, 0]
click at [550, 333] on div at bounding box center [733, 352] width 1466 height 705
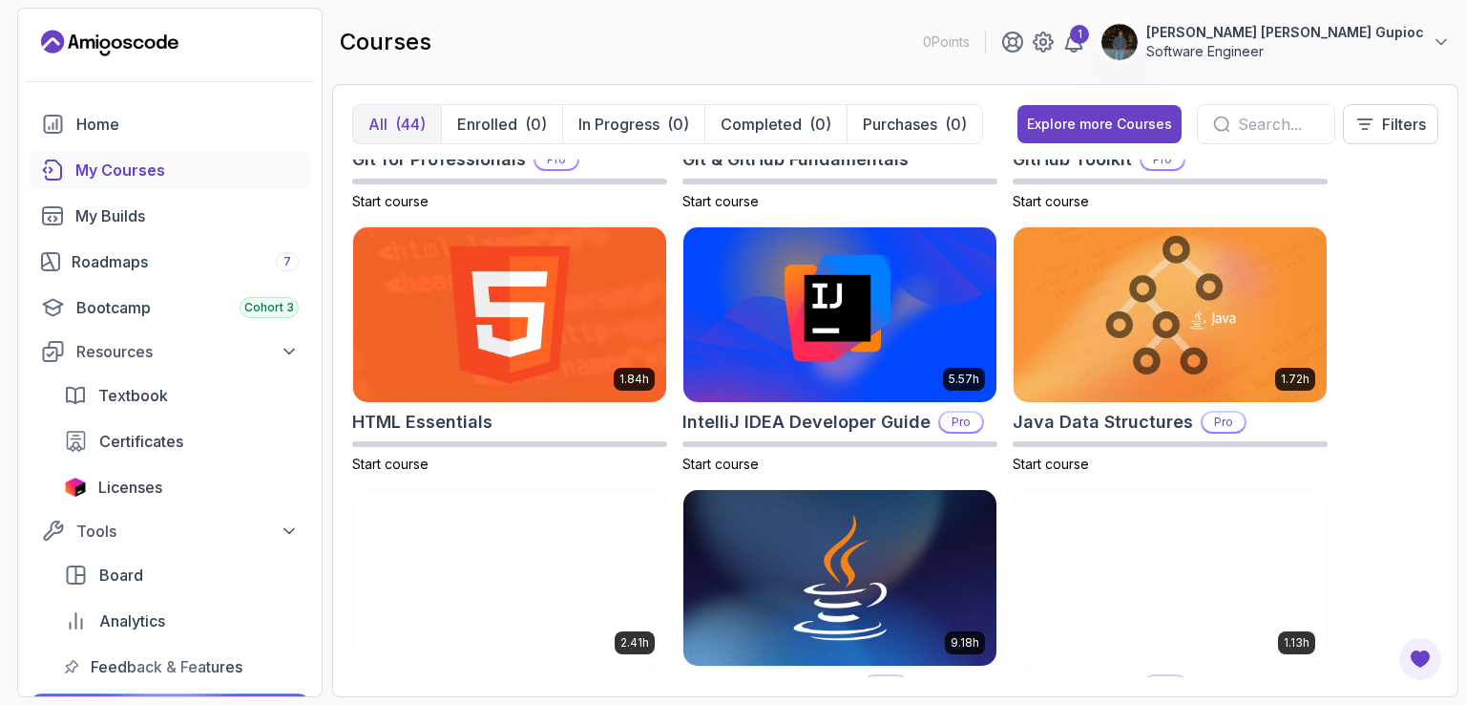
scroll to position [997, 0]
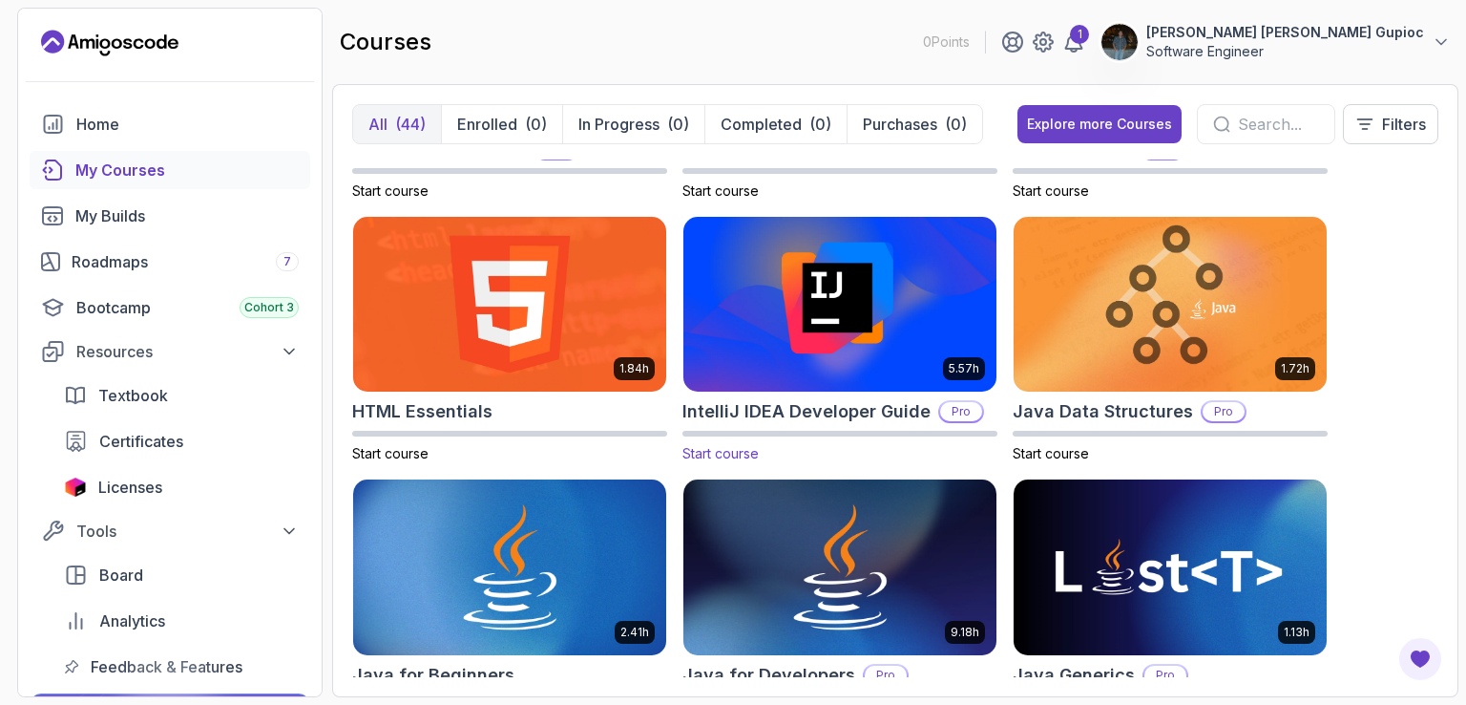
click at [829, 304] on img at bounding box center [840, 304] width 328 height 184
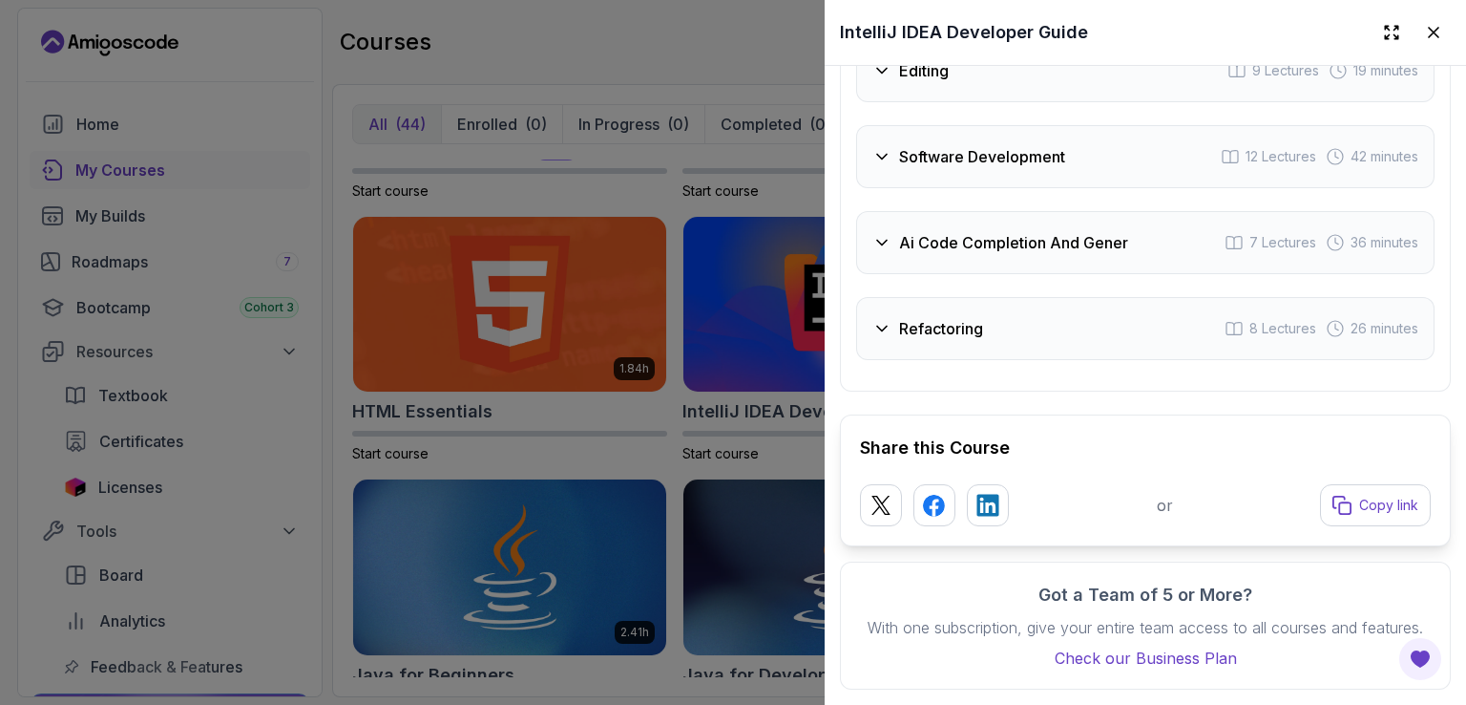
scroll to position [4367, 0]
click at [672, 222] on div at bounding box center [733, 352] width 1466 height 705
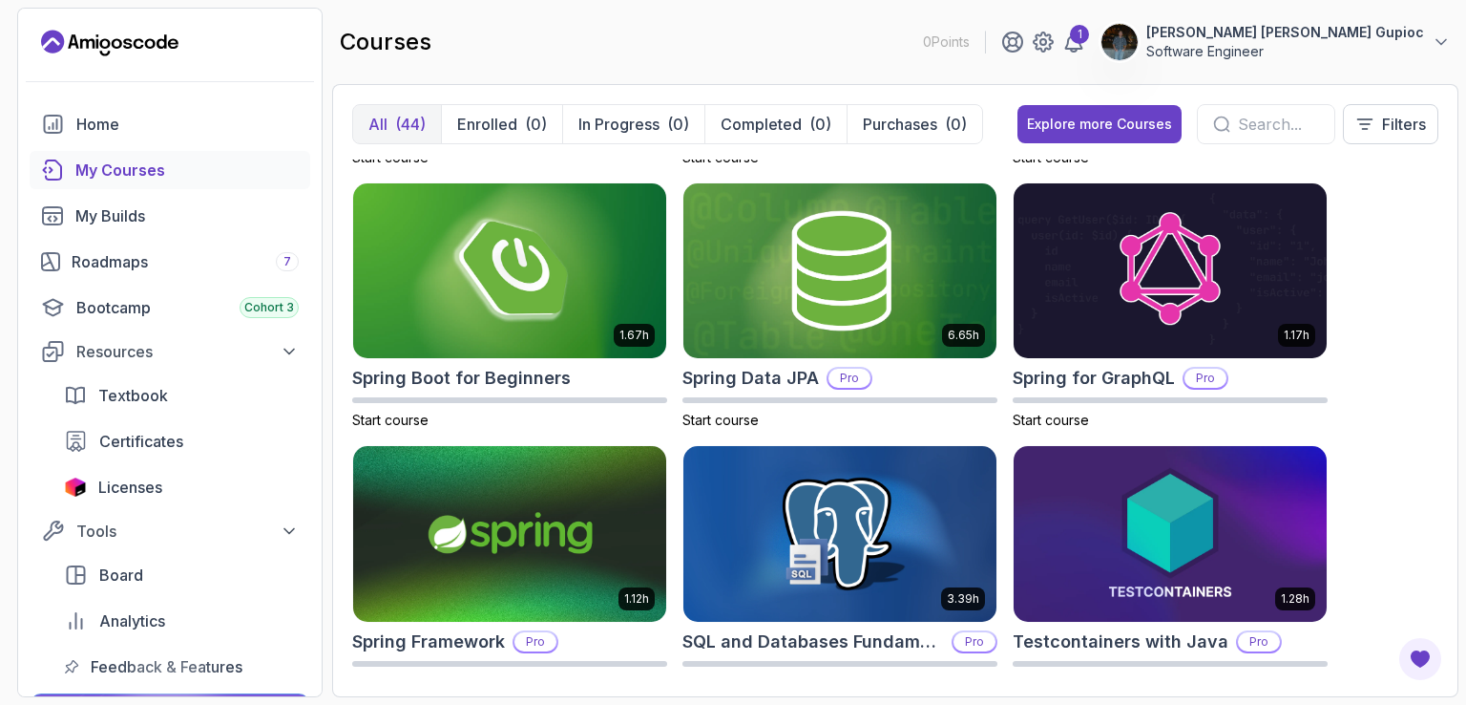
scroll to position [3147, 0]
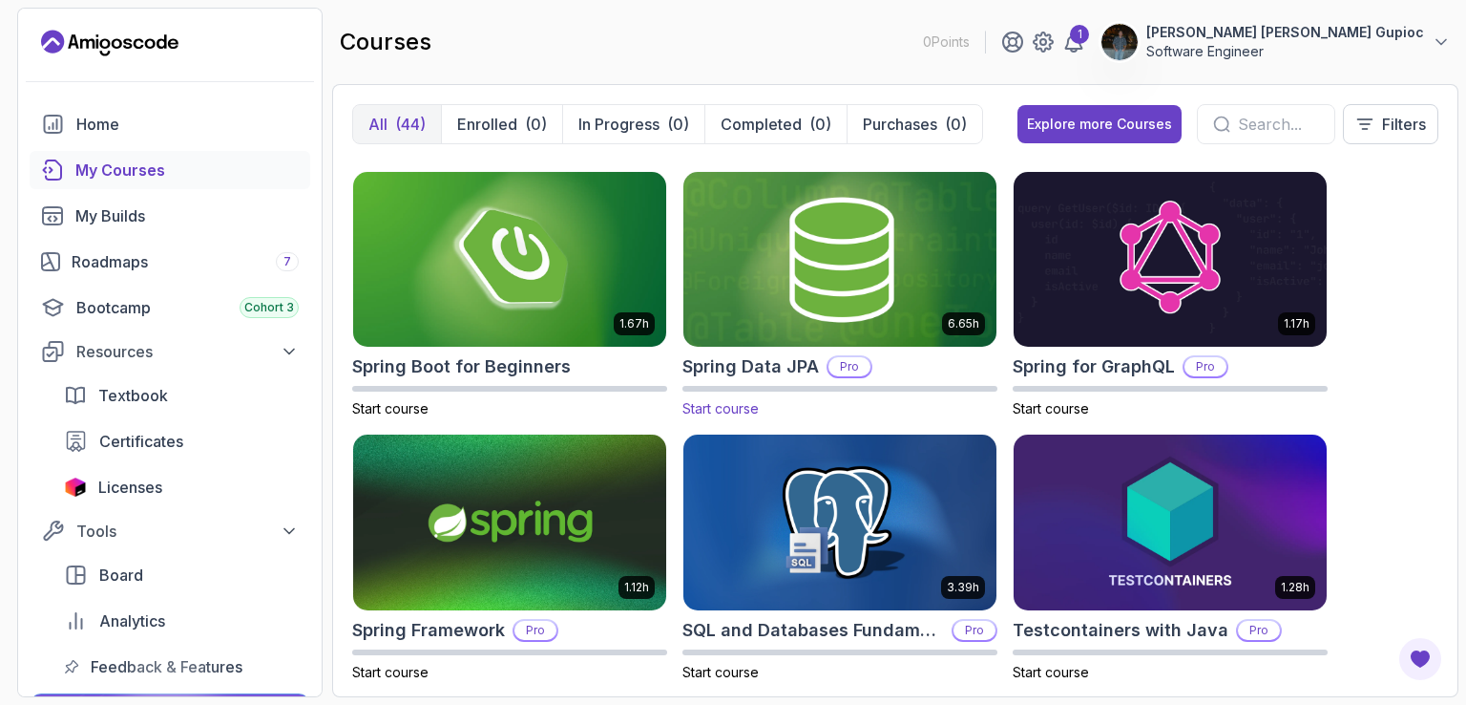
click at [837, 263] on img at bounding box center [840, 259] width 328 height 184
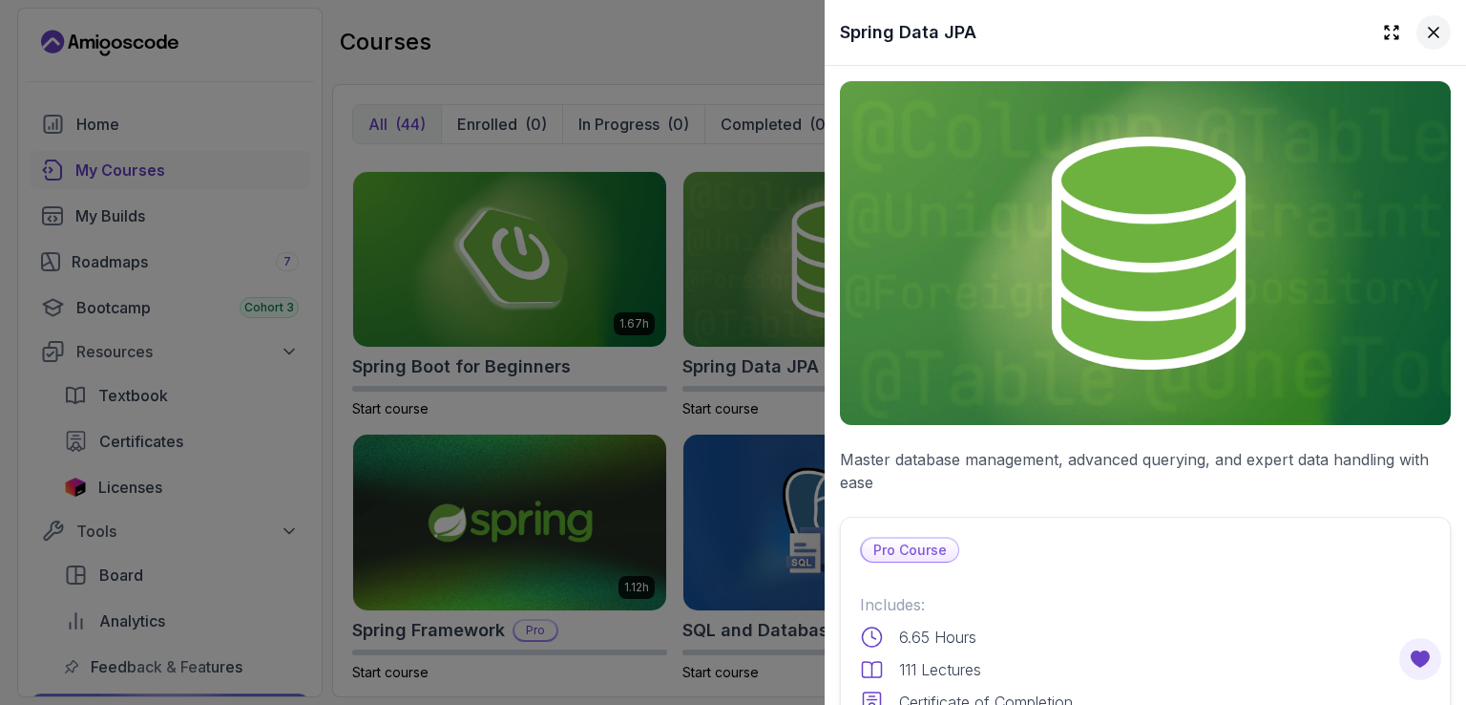
click at [1424, 30] on icon at bounding box center [1433, 32] width 19 height 19
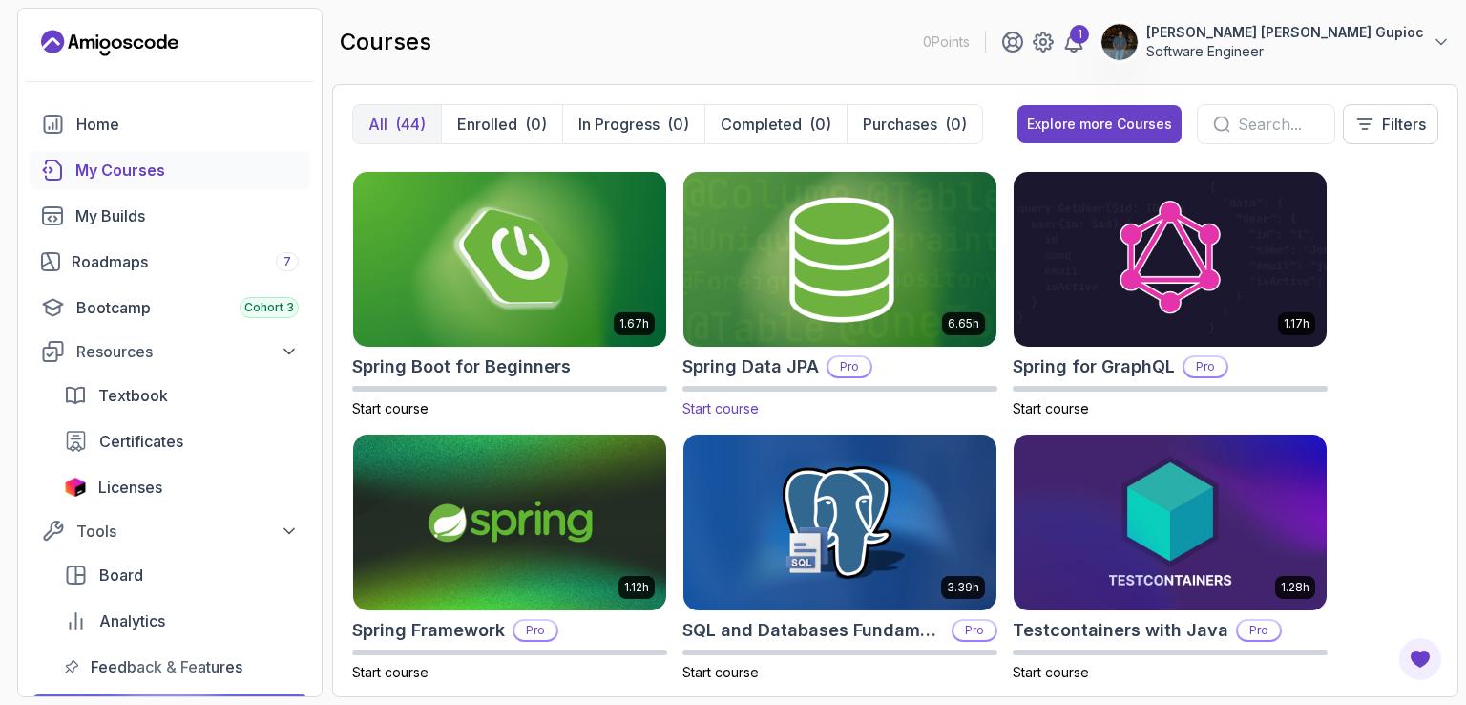
click at [721, 410] on span "Start course" at bounding box center [721, 408] width 76 height 16
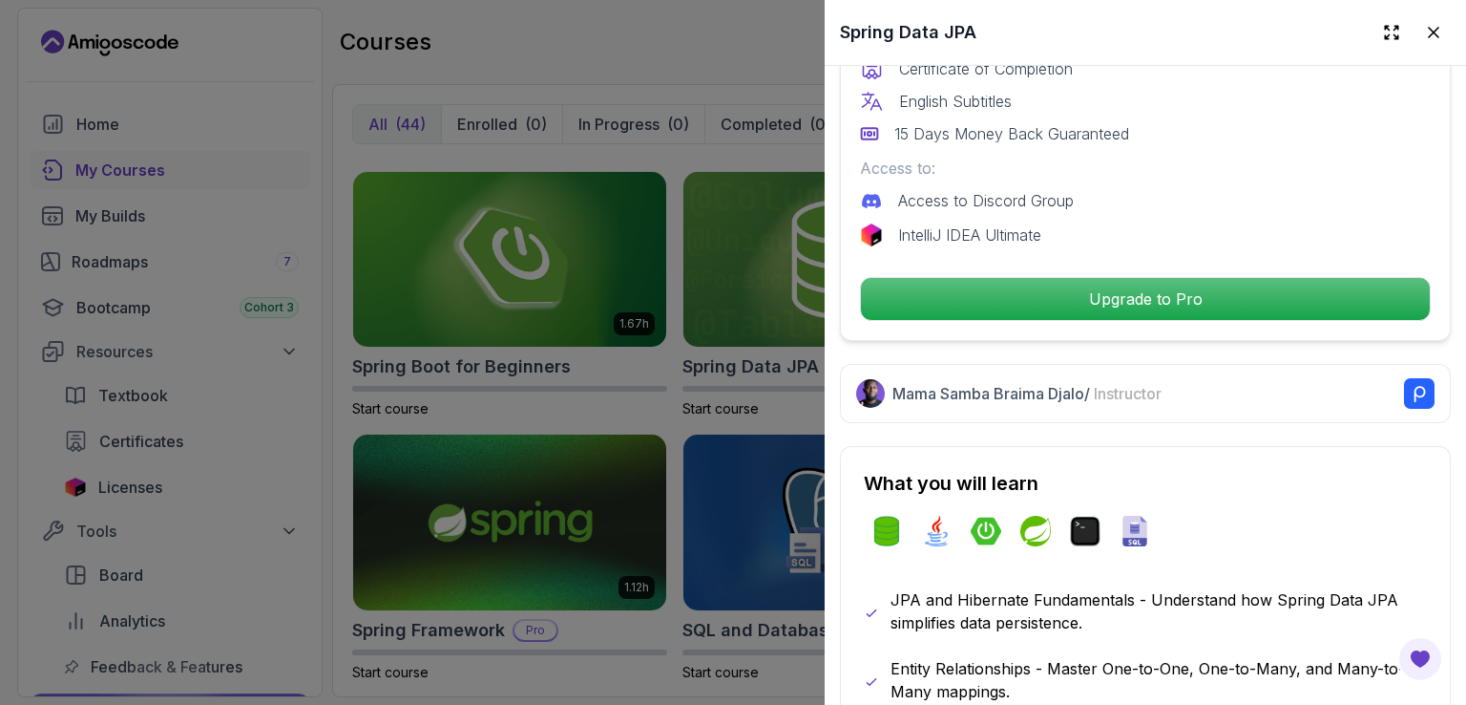
scroll to position [630, 0]
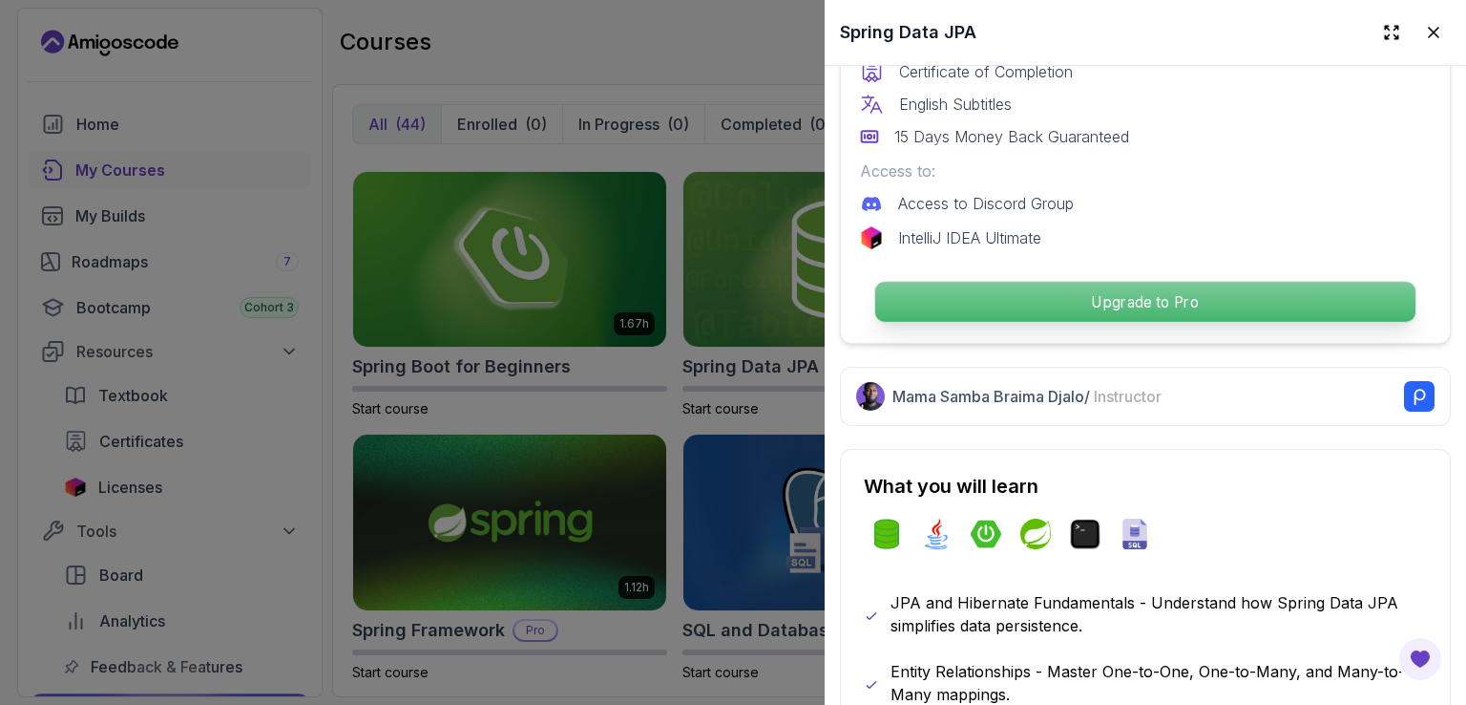
click at [1099, 310] on p "Upgrade to Pro" at bounding box center [1145, 302] width 540 height 40
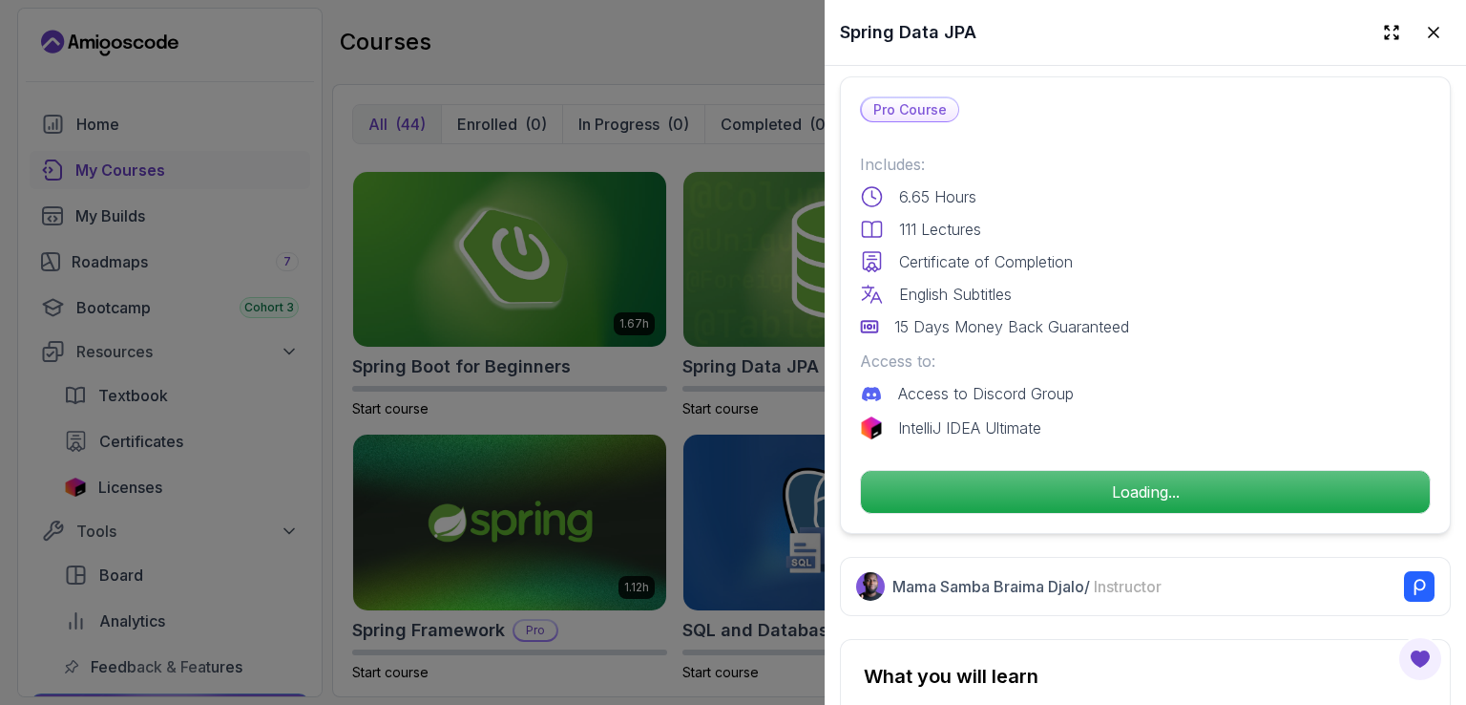
scroll to position [438, 0]
